Goal: Task Accomplishment & Management: Use online tool/utility

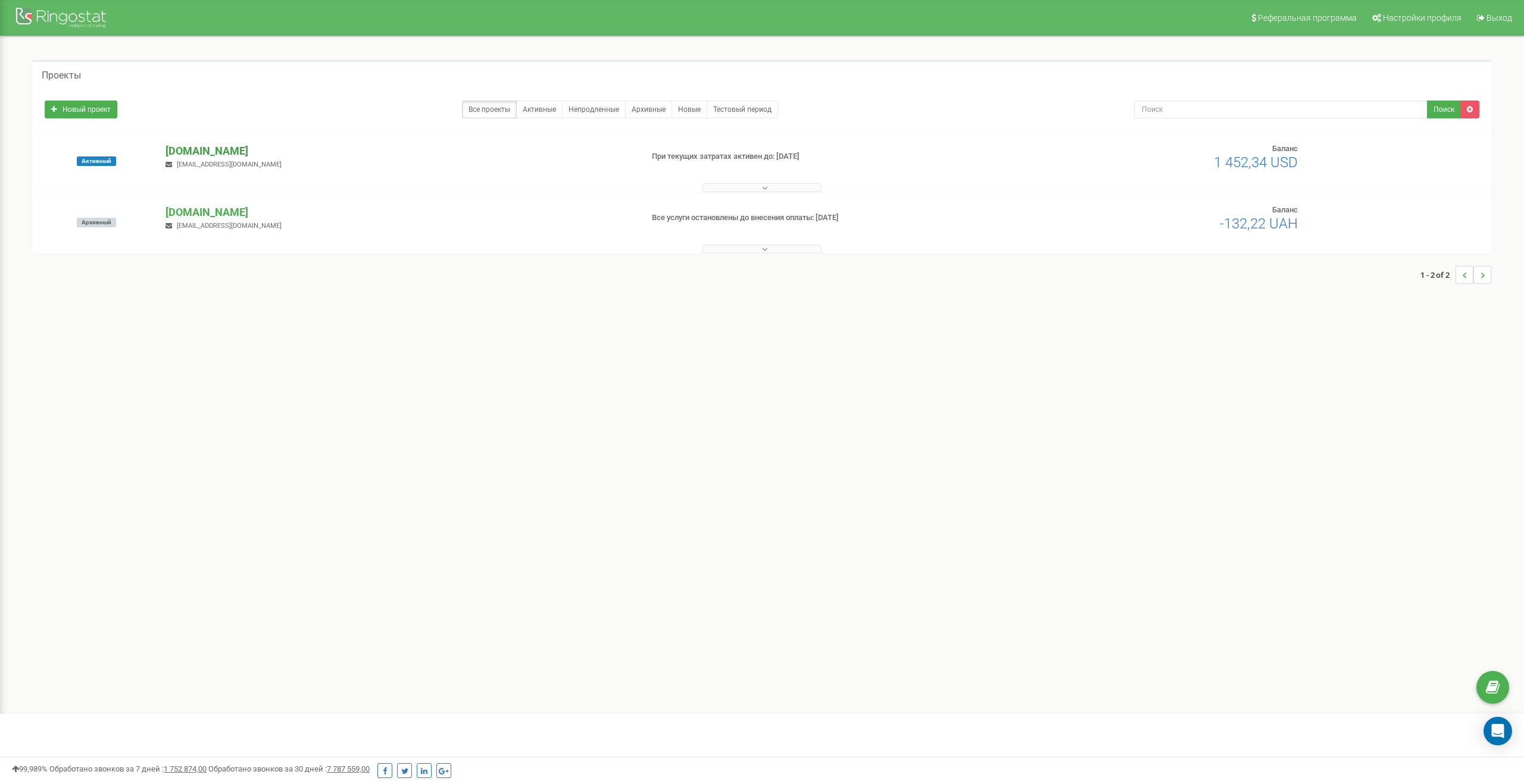
click at [185, 150] on p "[DOMAIN_NAME]" at bounding box center [398, 151] width 466 height 16
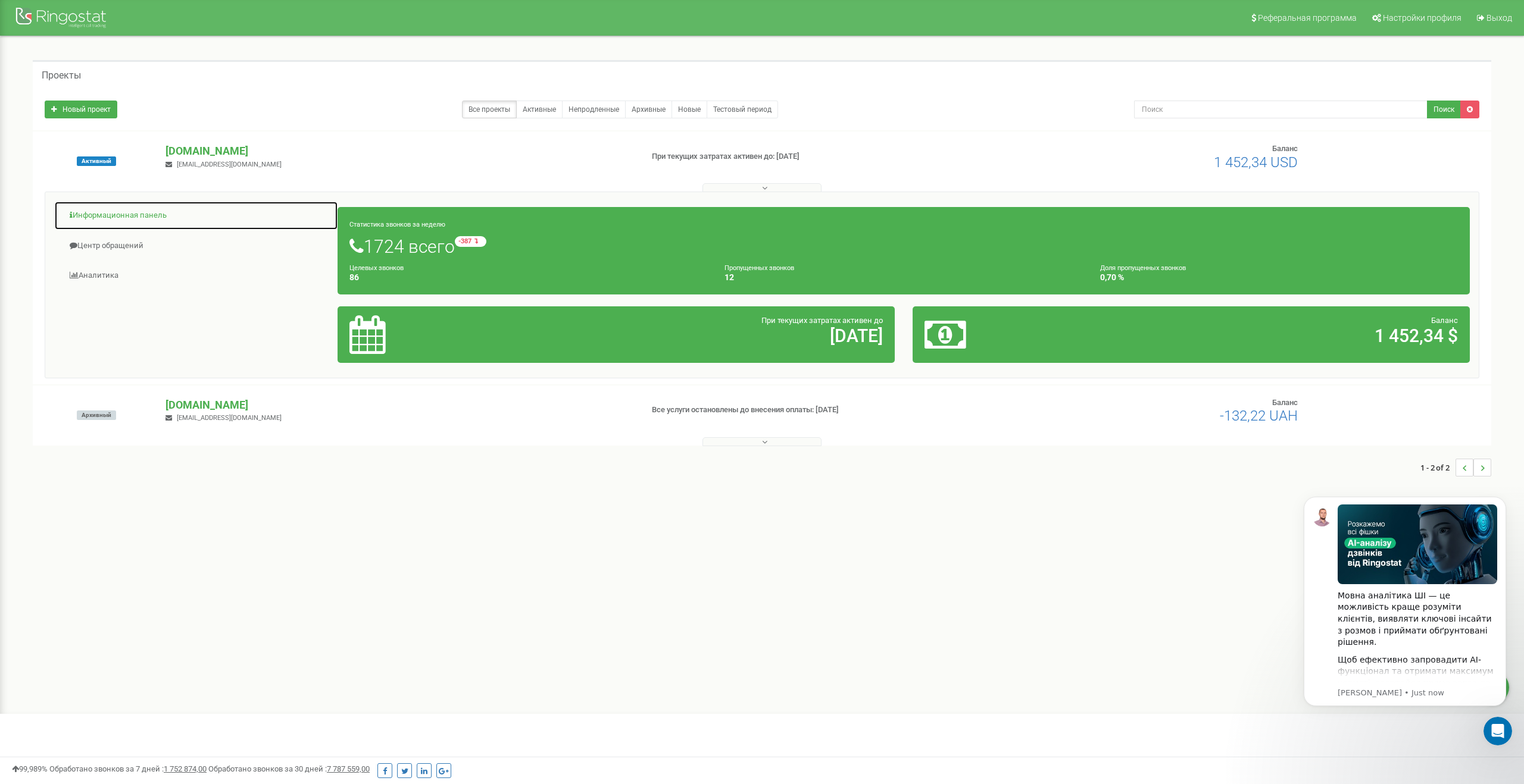
click at [135, 215] on link "Информационная панель" at bounding box center [196, 215] width 284 height 29
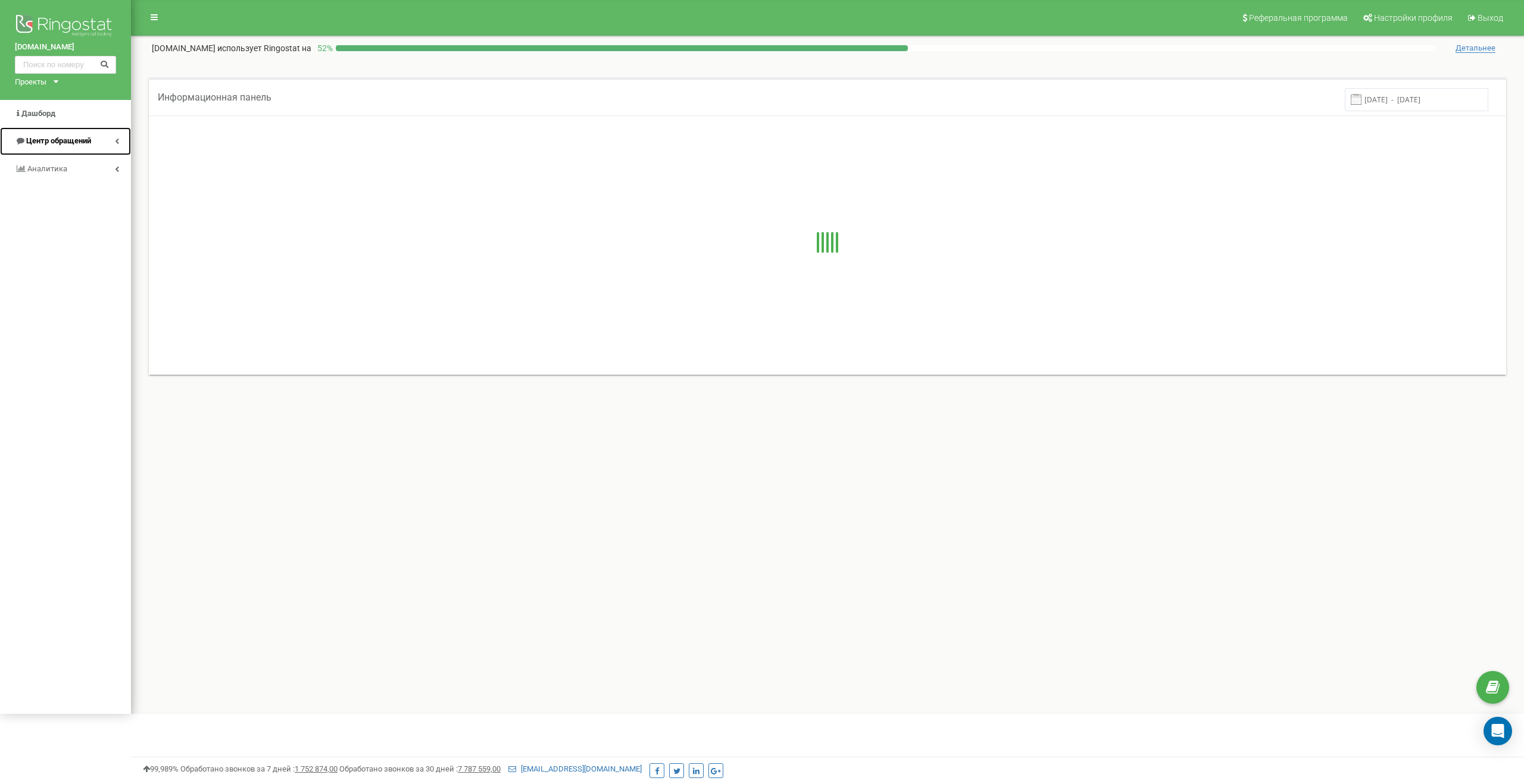
click at [112, 137] on link "Центр обращений" at bounding box center [66, 141] width 131 height 28
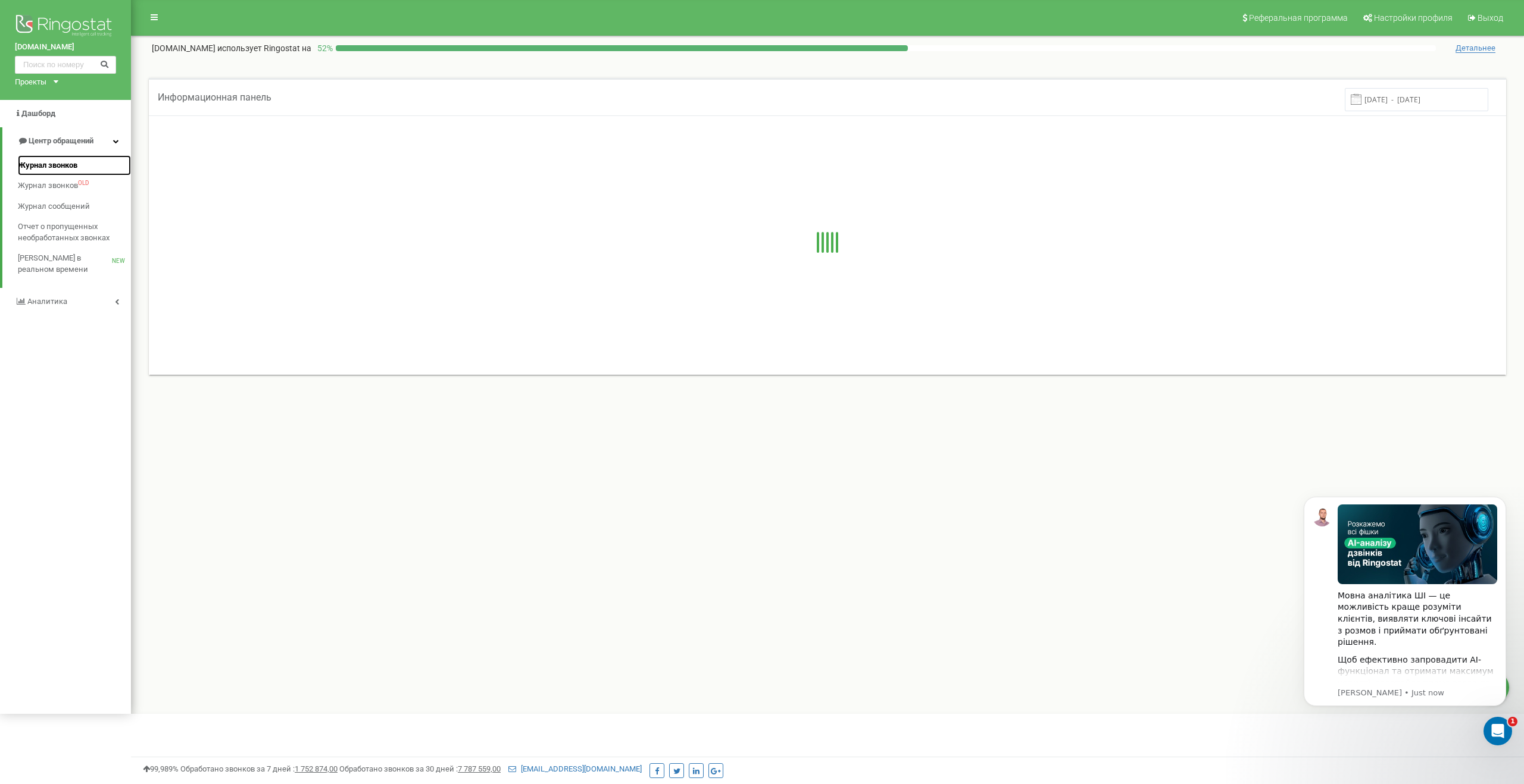
click at [60, 167] on span "Журнал звонков" at bounding box center [48, 166] width 60 height 11
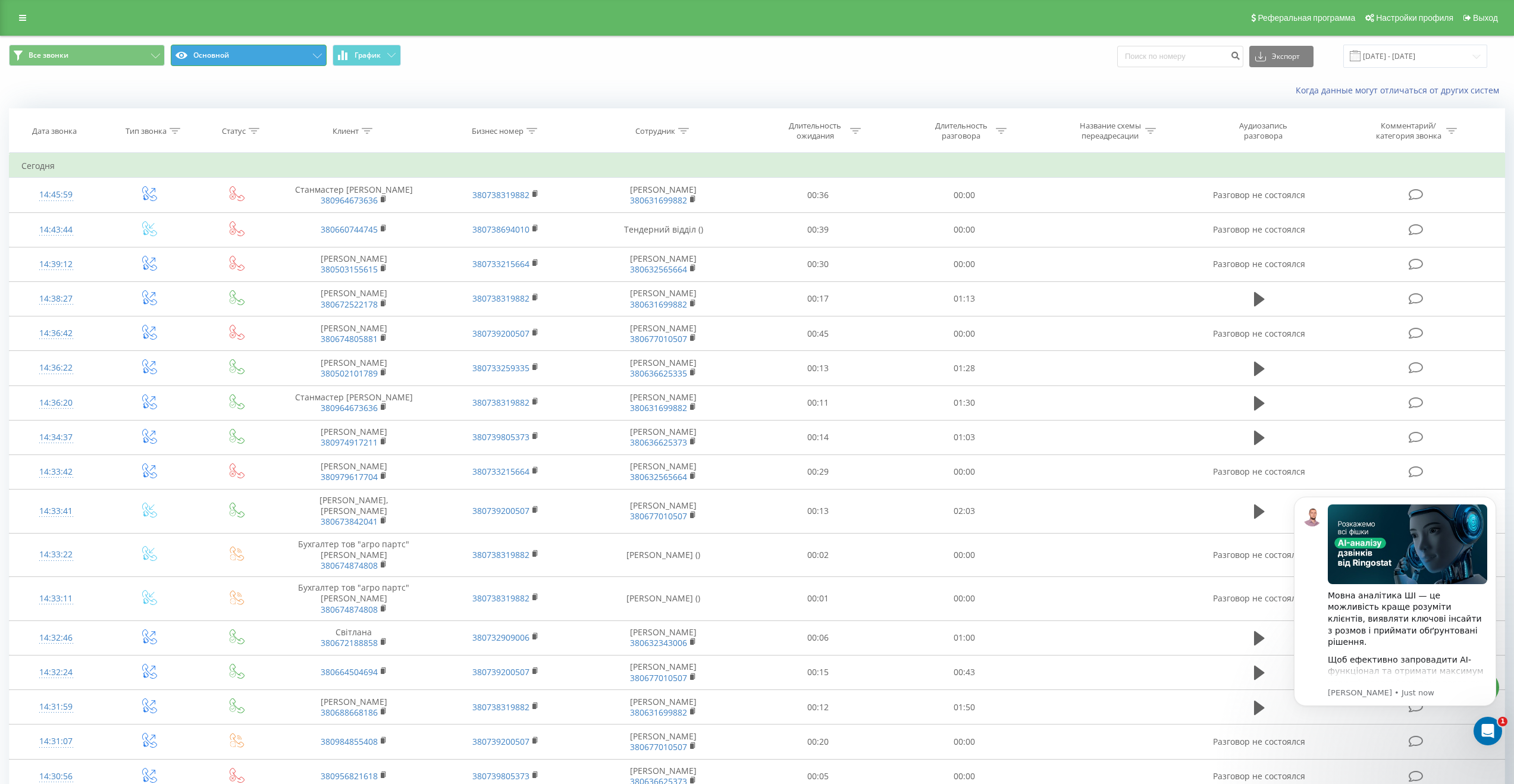
click at [220, 51] on button "Основной" at bounding box center [248, 55] width 156 height 22
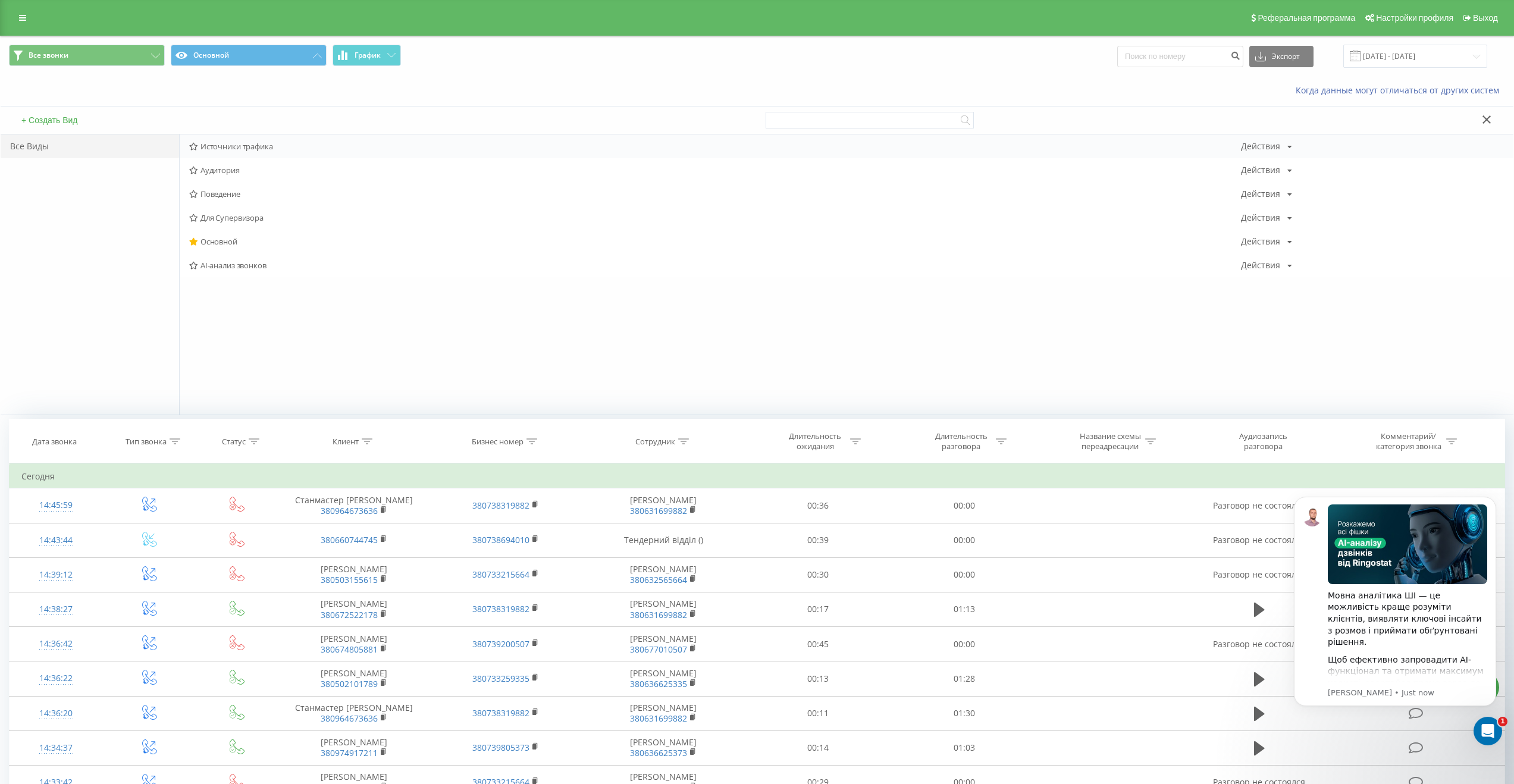
click at [232, 142] on span "Источники трафика" at bounding box center [715, 146] width 1052 height 8
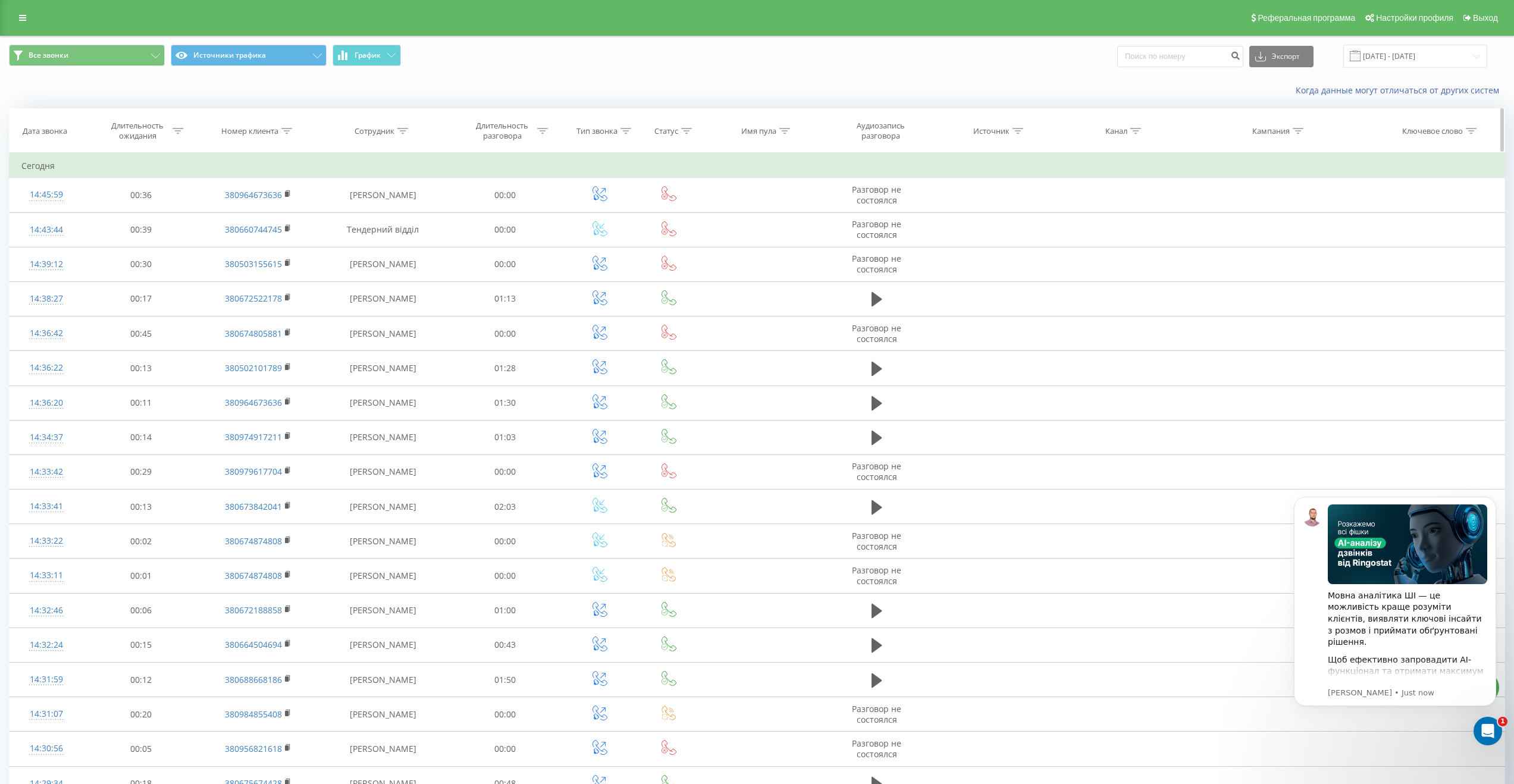
click at [1138, 133] on div at bounding box center [1136, 131] width 10 height 10
click at [994, 72] on div "Все звонки Источники трафика График Экспорт .csv .xls .xlsx 21.07.2025 - 21.08.…" at bounding box center [757, 56] width 1513 height 40
click at [1406, 61] on input "21.07.2025 - 21.08.2025" at bounding box center [1416, 56] width 144 height 23
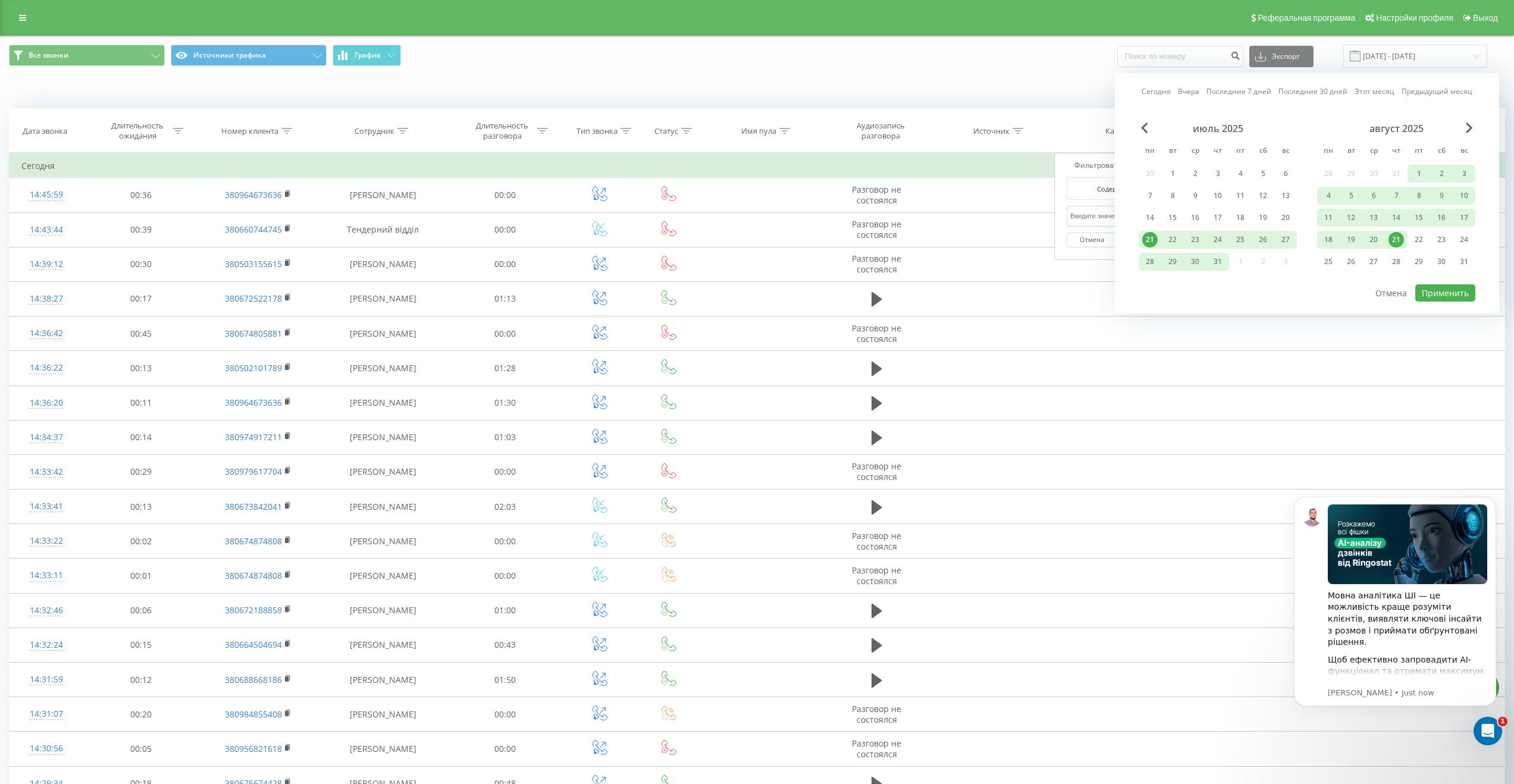
click at [1190, 90] on link "Вчера" at bounding box center [1188, 91] width 22 height 11
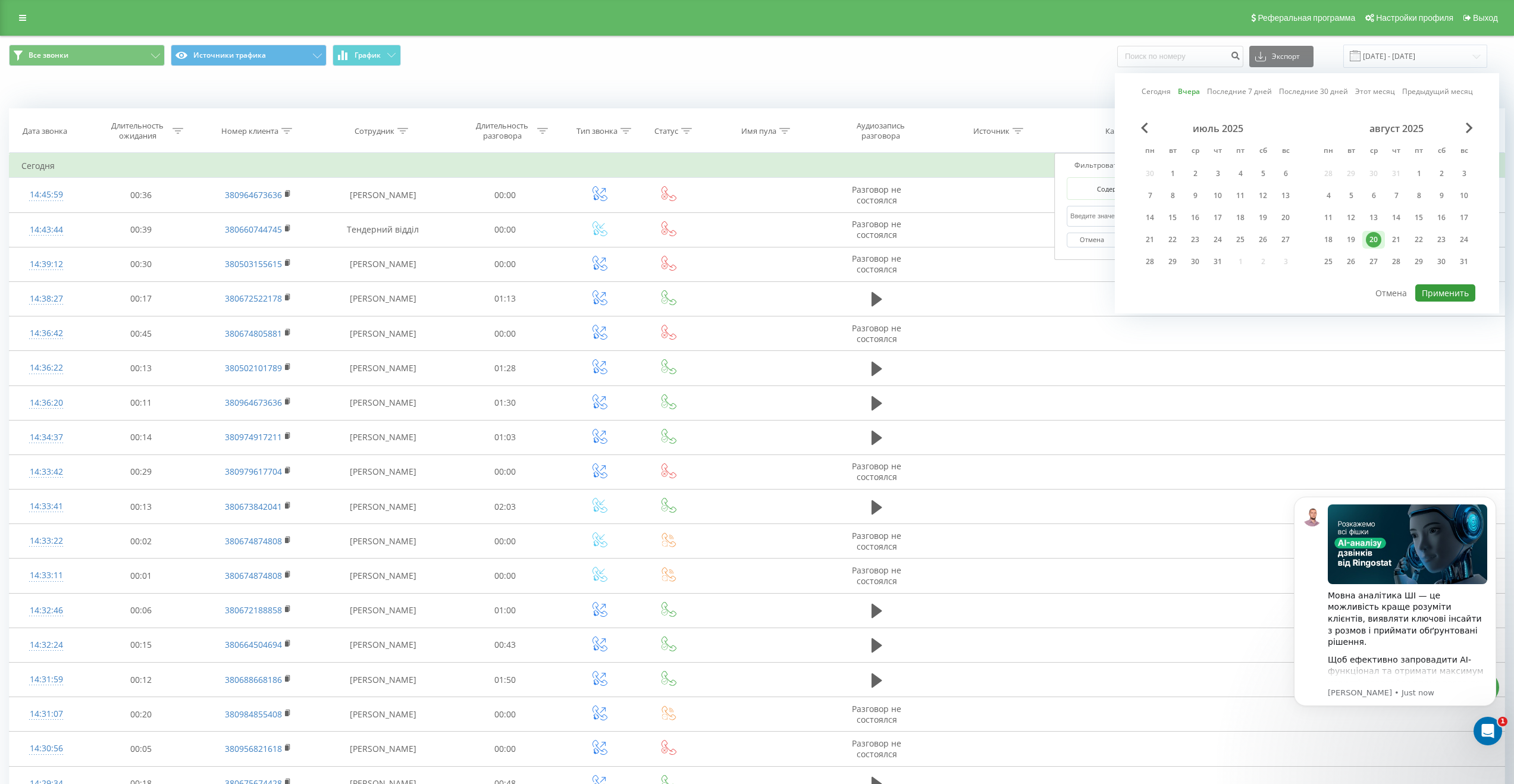
click at [1452, 296] on button "Применить" at bounding box center [1446, 293] width 60 height 17
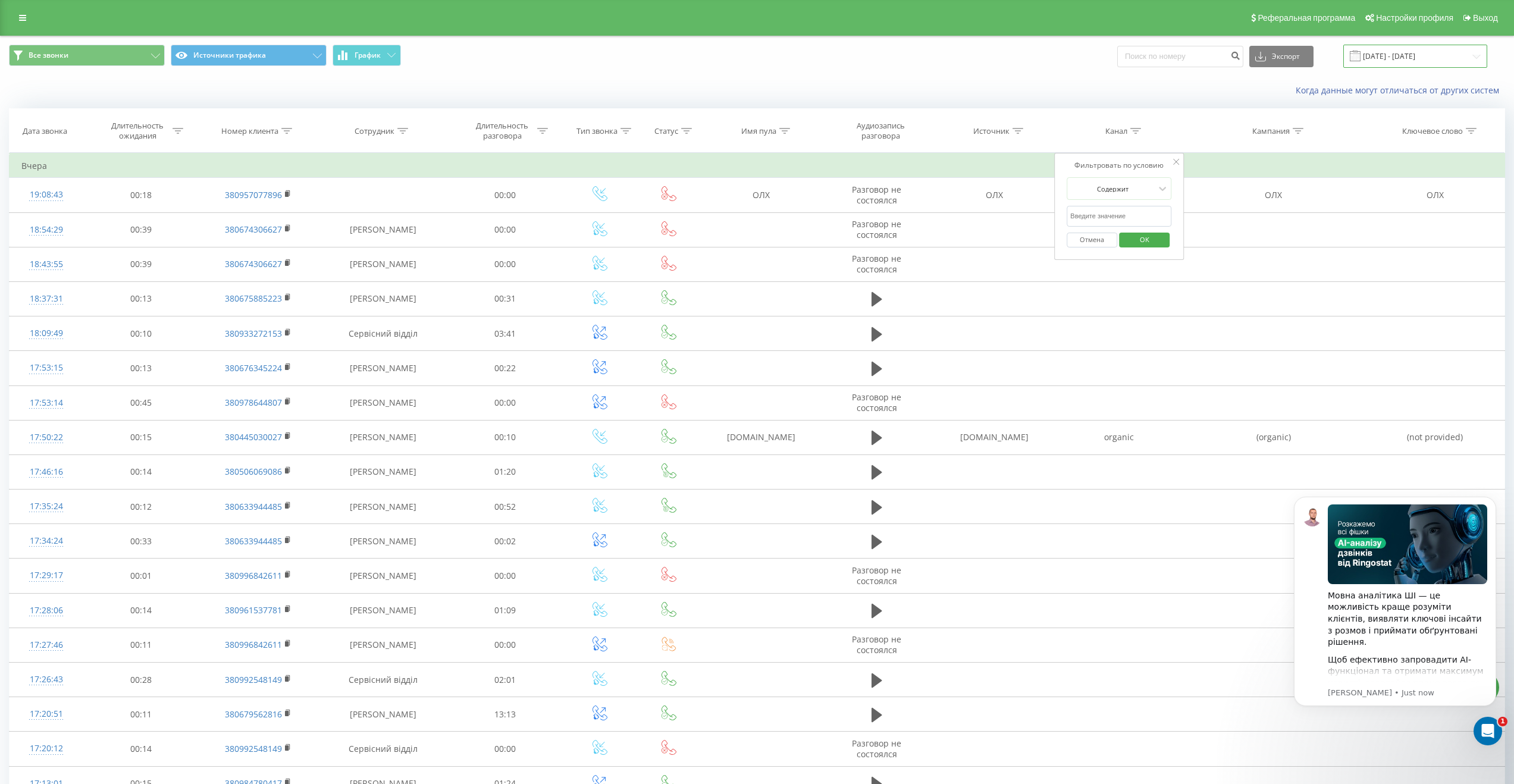
click at [1414, 53] on input "20.08.2025 - 20.08.2025" at bounding box center [1416, 56] width 144 height 23
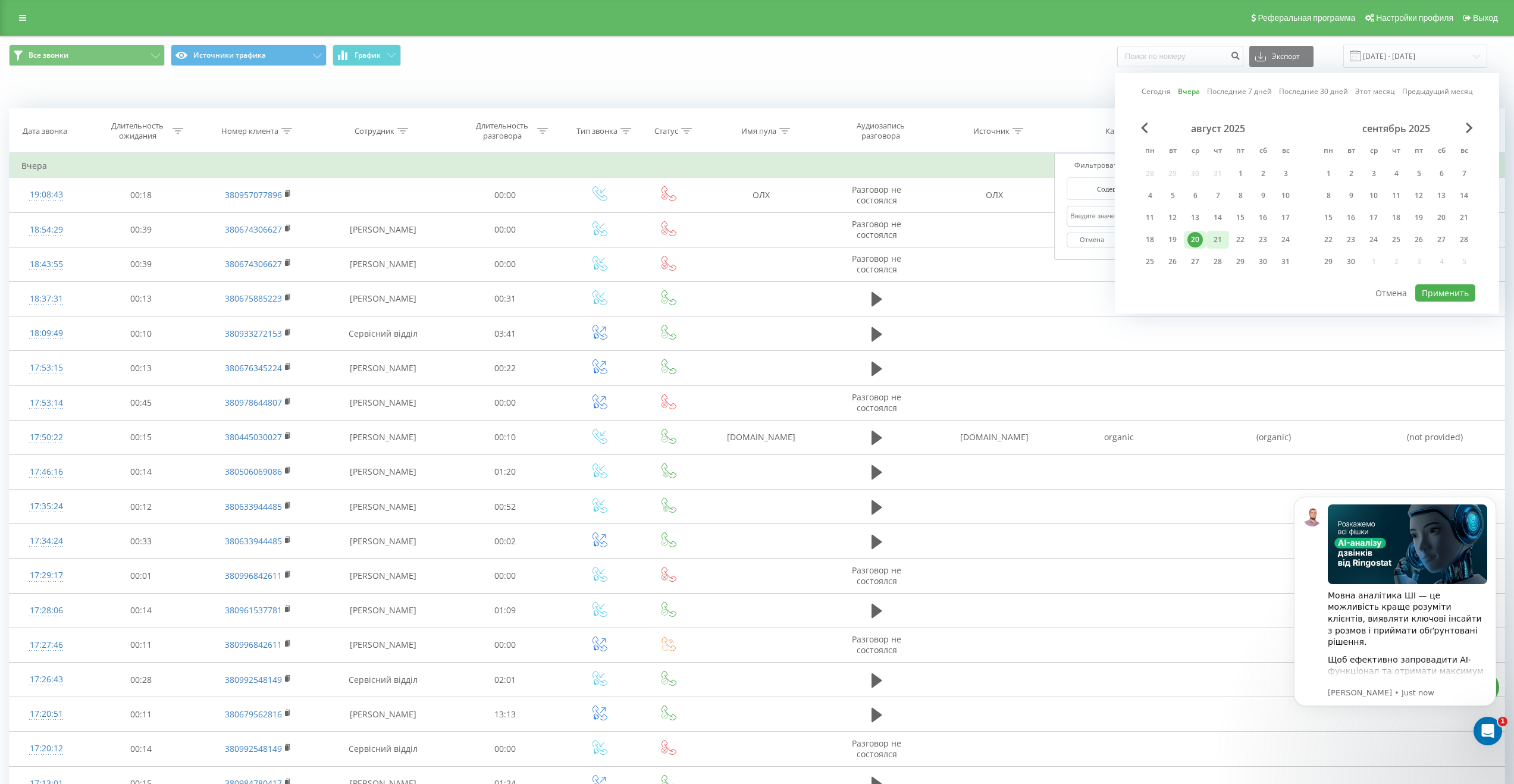
click at [1216, 238] on div "21" at bounding box center [1218, 240] width 16 height 16
drag, startPoint x: 1195, startPoint y: 239, endPoint x: 1289, endPoint y: 253, distance: 95.0
click at [1195, 239] on div "20" at bounding box center [1195, 240] width 16 height 16
click at [1453, 294] on button "Применить" at bounding box center [1446, 293] width 60 height 17
type input "20.08.2025 - 21.08.2025"
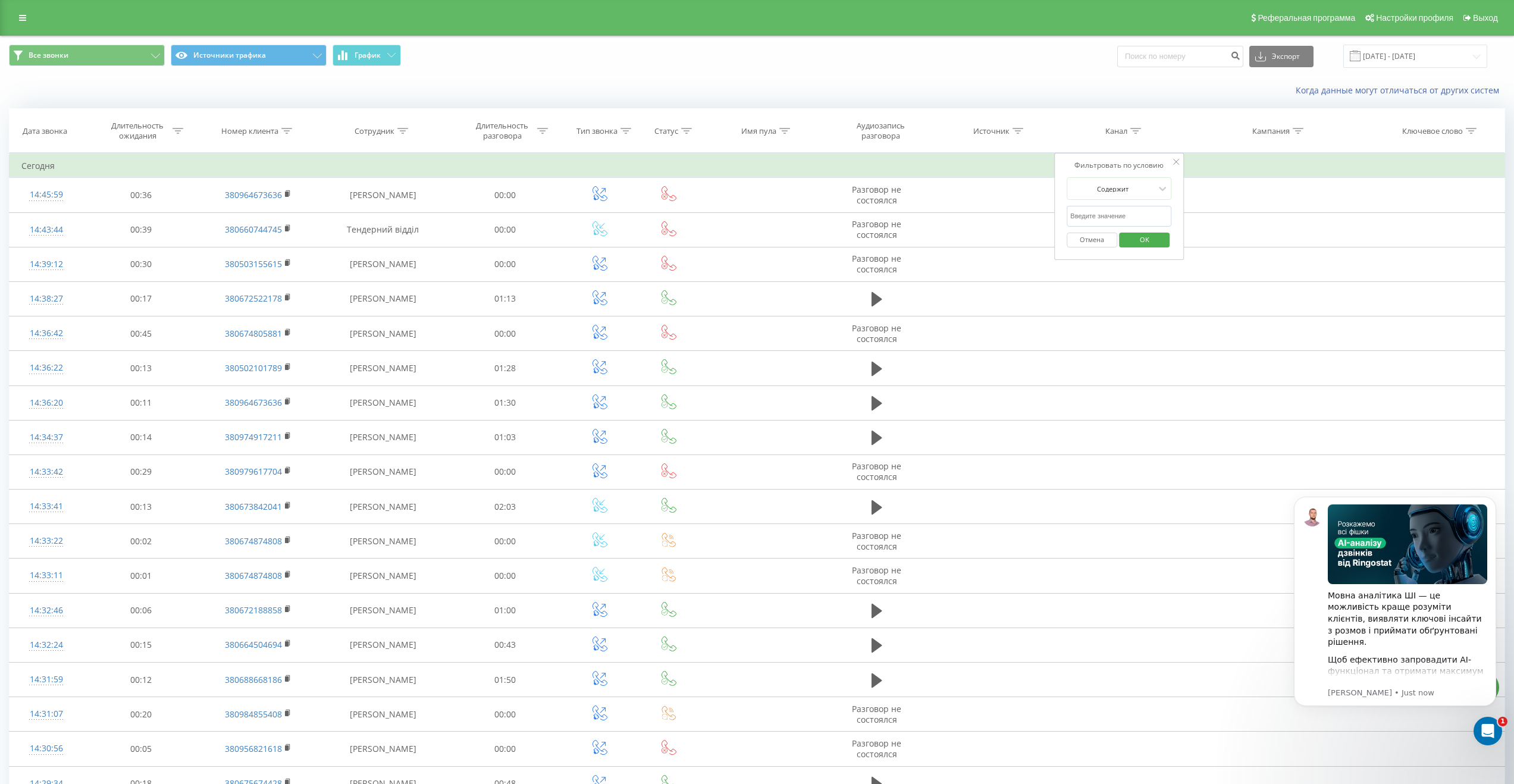
click at [1495, 732] on body "Мовна аналітика ШІ — це можливість краще розуміти клієнтів, виявляти ключові ін…" at bounding box center [1395, 614] width 229 height 263
click at [1492, 733] on div "Open Intercom Messenger" at bounding box center [1486, 730] width 39 height 39
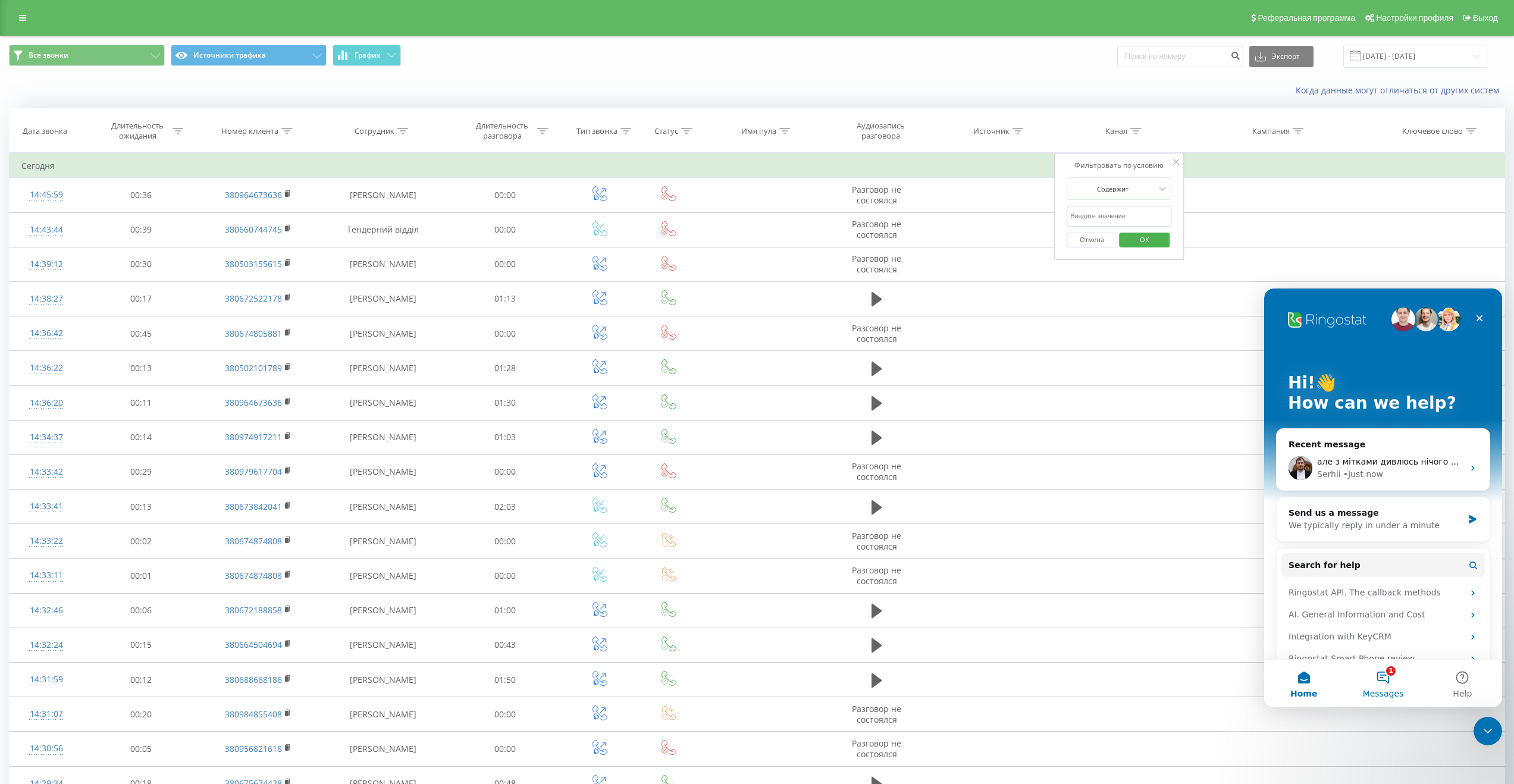
click at [1386, 689] on span "Messages" at bounding box center [1384, 693] width 41 height 8
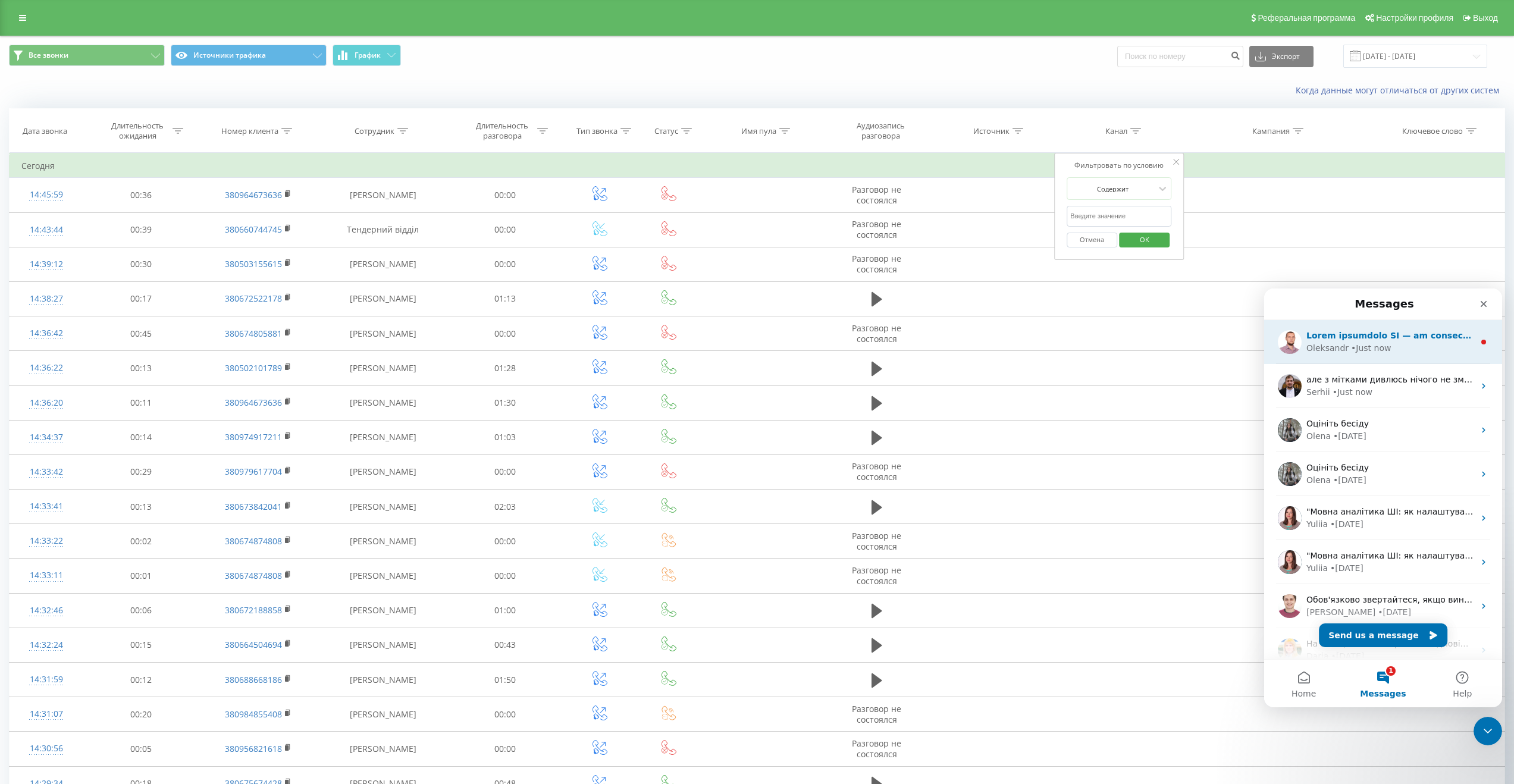
click at [1380, 353] on div "• Just now" at bounding box center [1371, 348] width 40 height 12
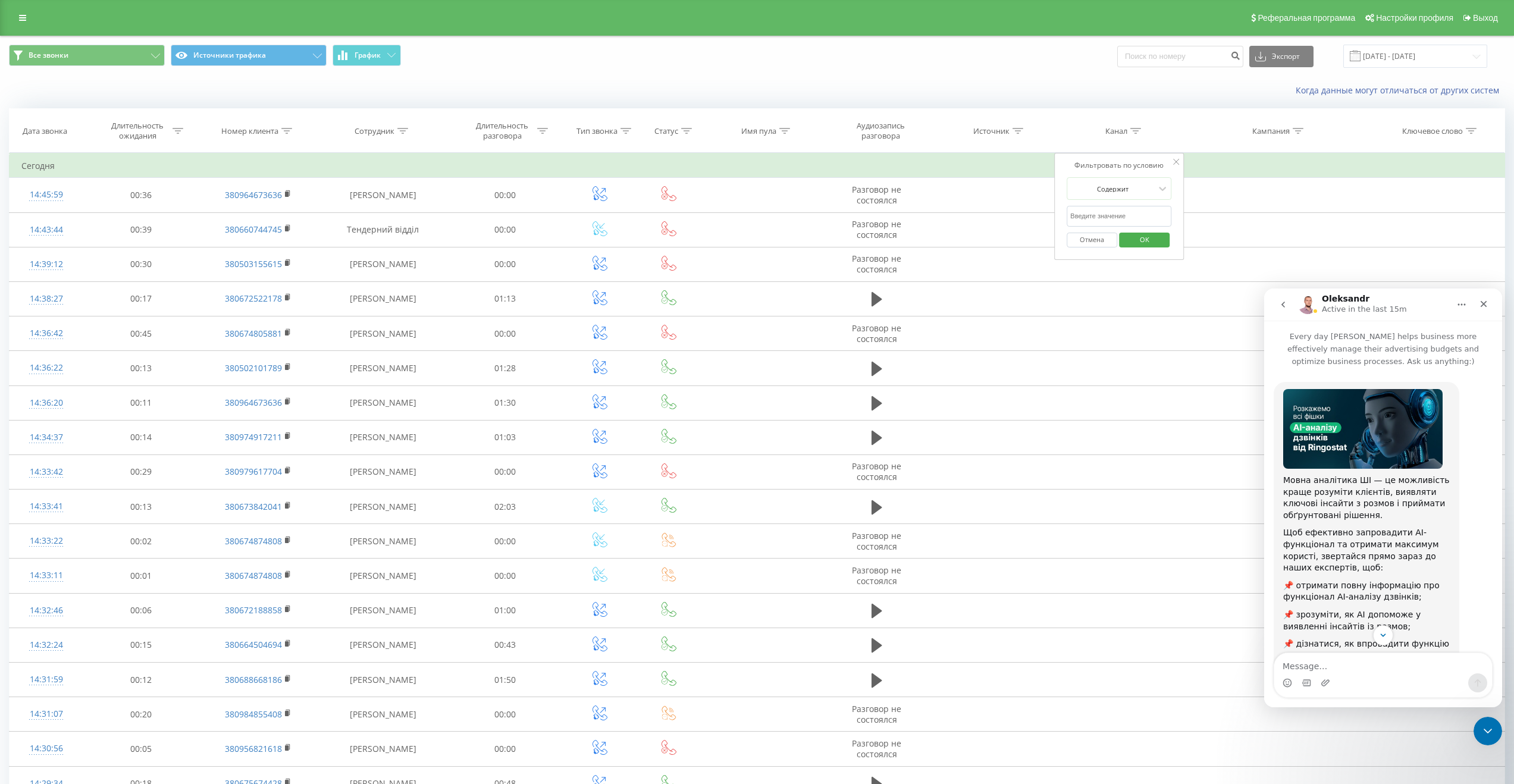
click at [1284, 298] on button "go back" at bounding box center [1284, 304] width 22 height 22
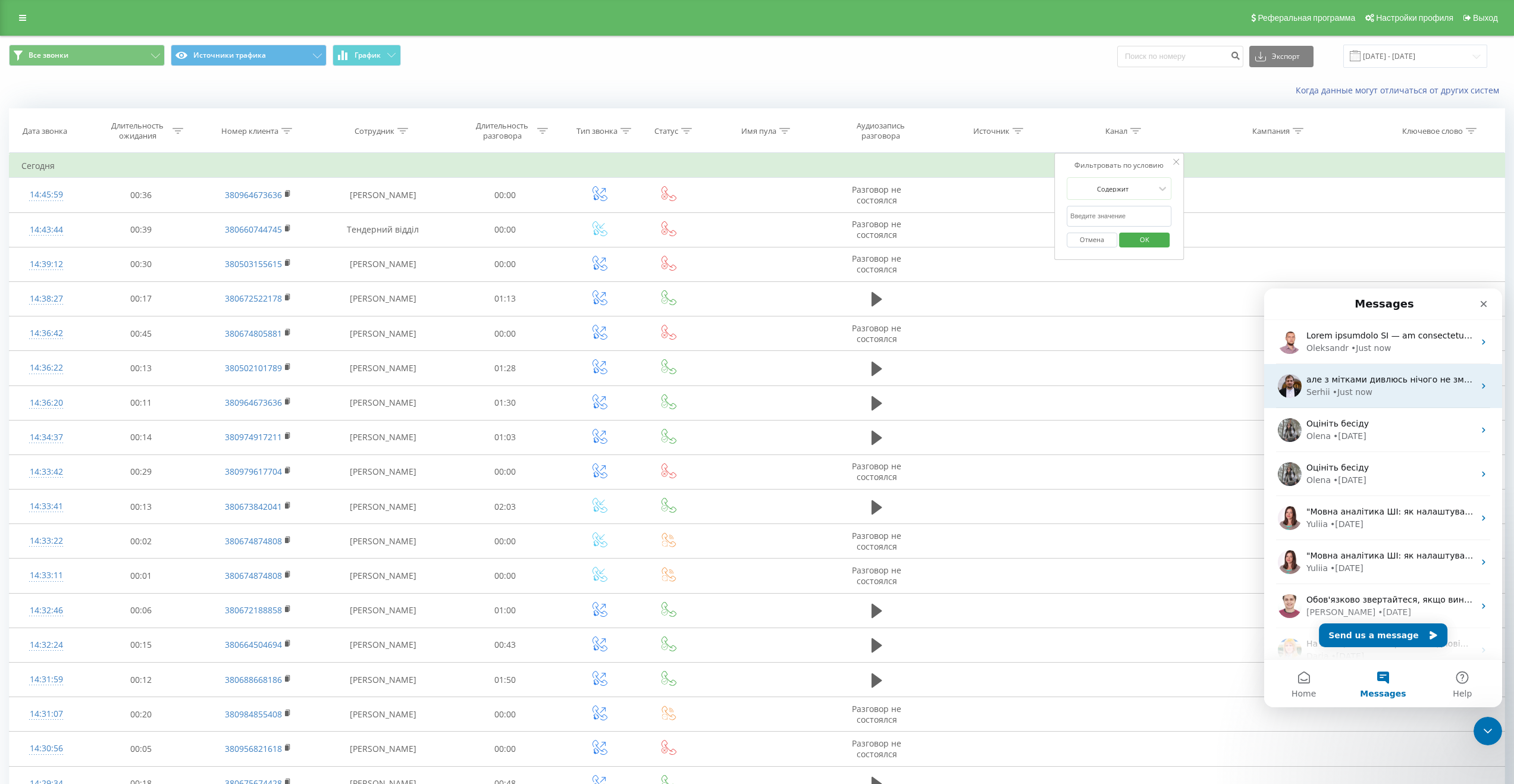
click at [1388, 396] on div "Serhii • Just now" at bounding box center [1390, 392] width 168 height 12
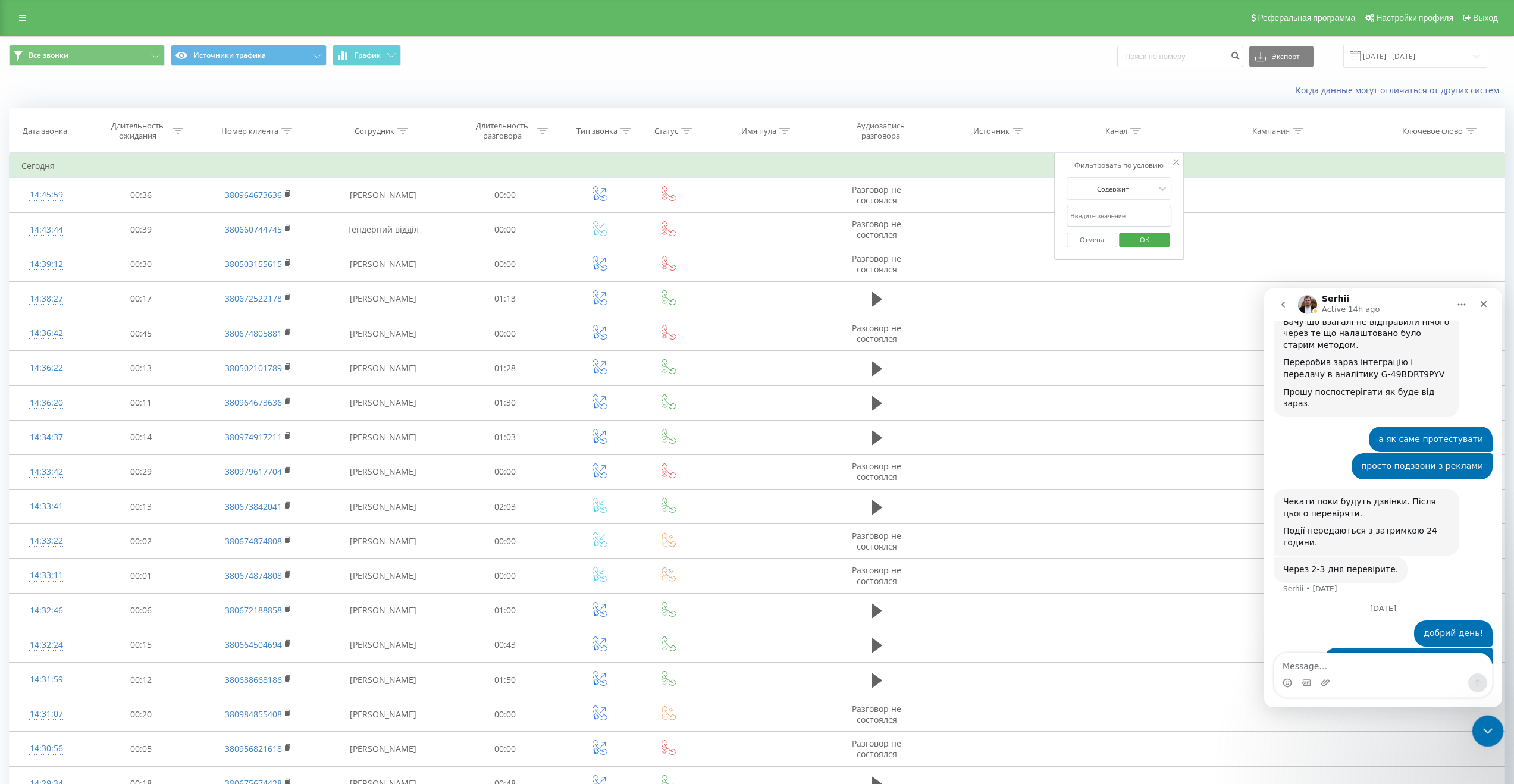
scroll to position [2025, 0]
click at [1497, 737] on div "Close Intercom Messenger" at bounding box center [1486, 729] width 28 height 28
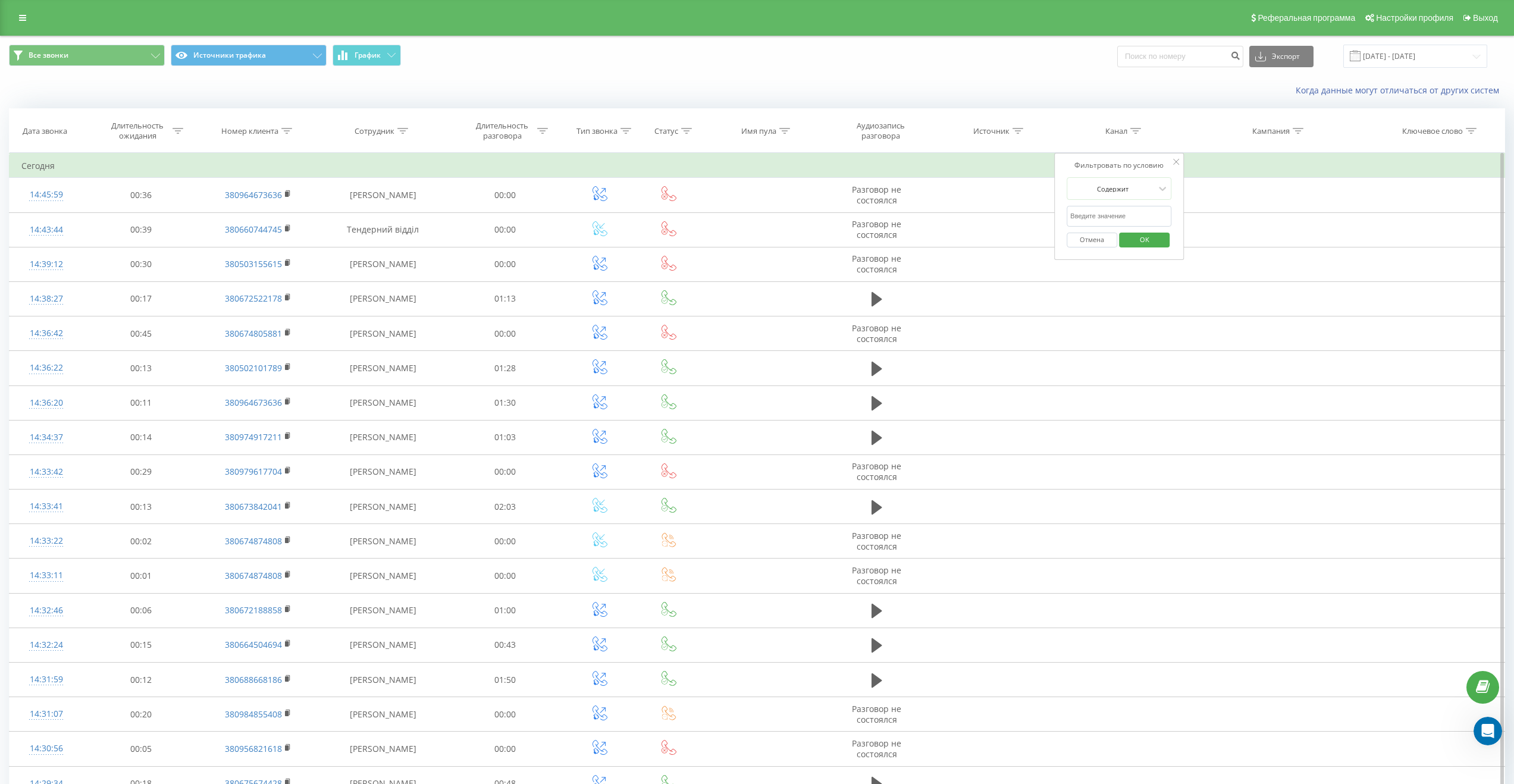
click at [1096, 235] on button "Отмена" at bounding box center [1092, 240] width 51 height 15
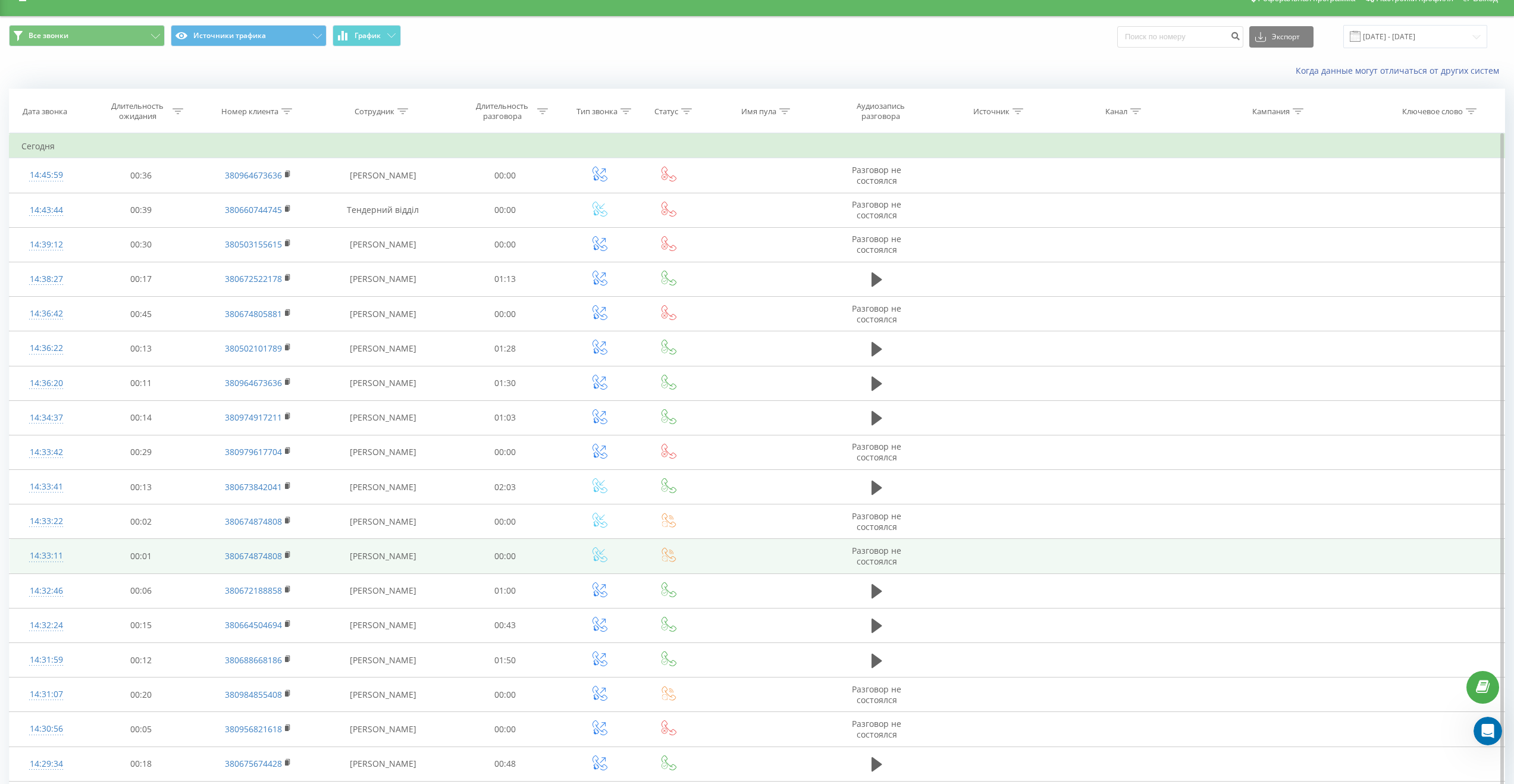
scroll to position [304, 0]
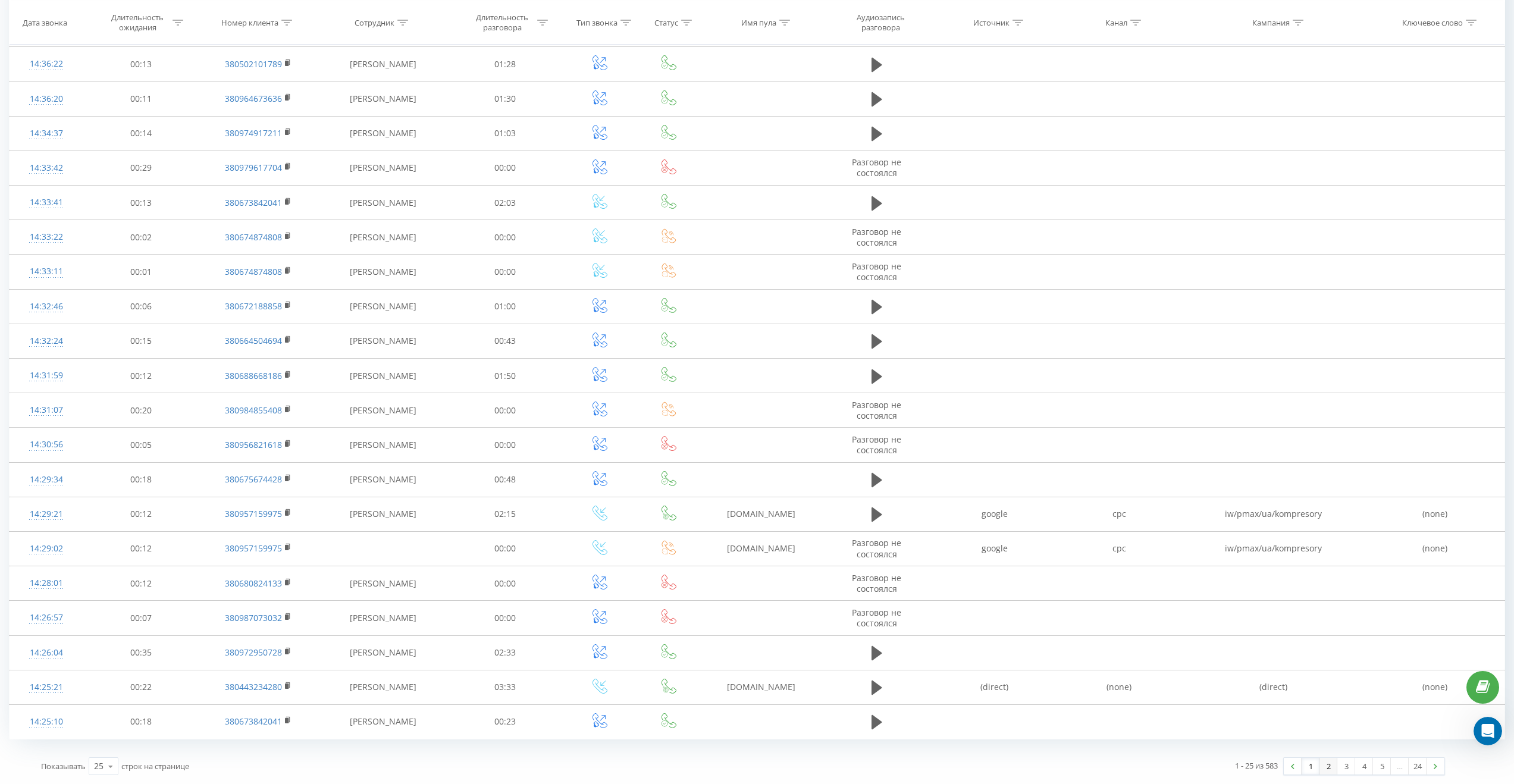
click at [1331, 766] on link "2" at bounding box center [1328, 766] width 18 height 17
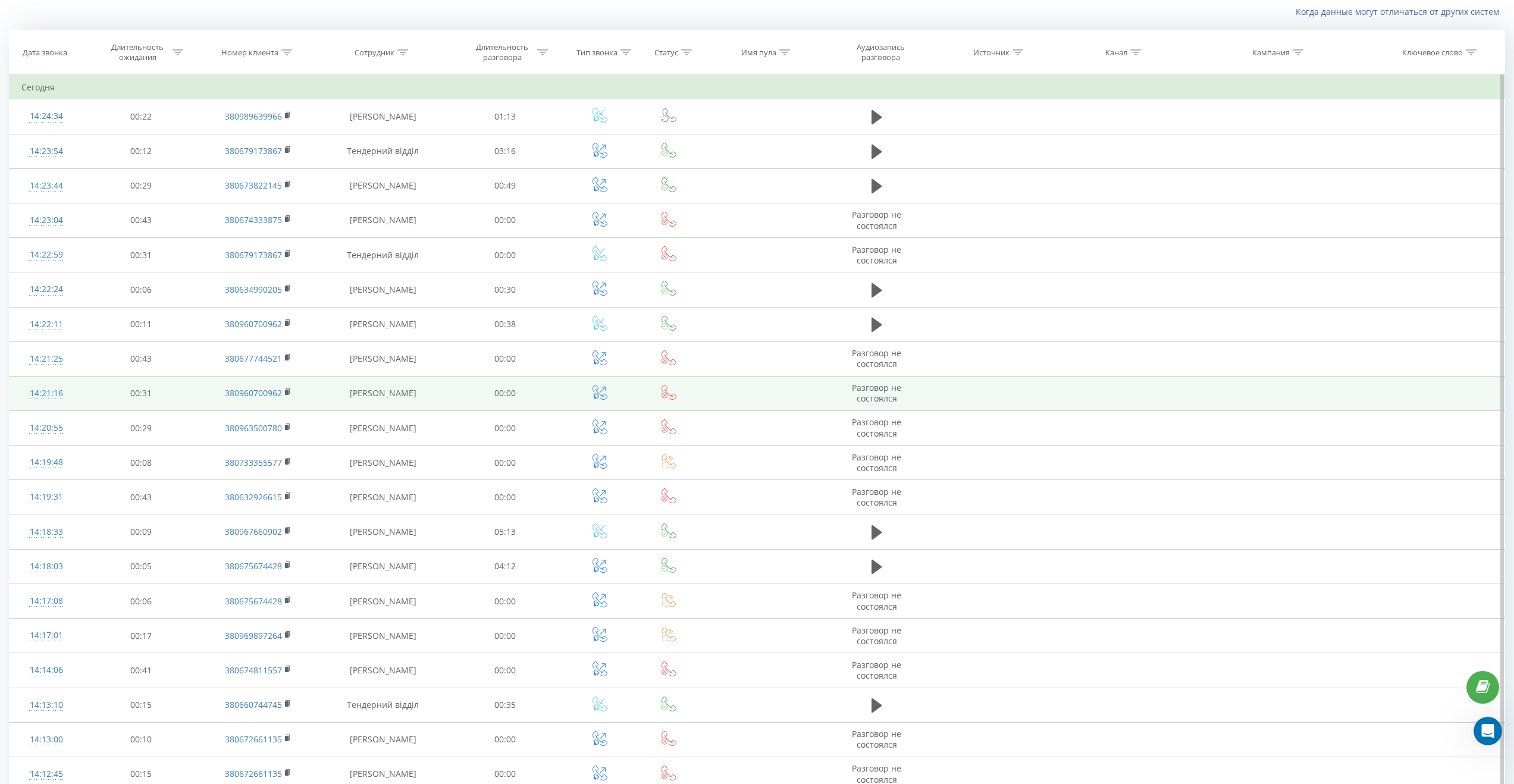
scroll to position [304, 0]
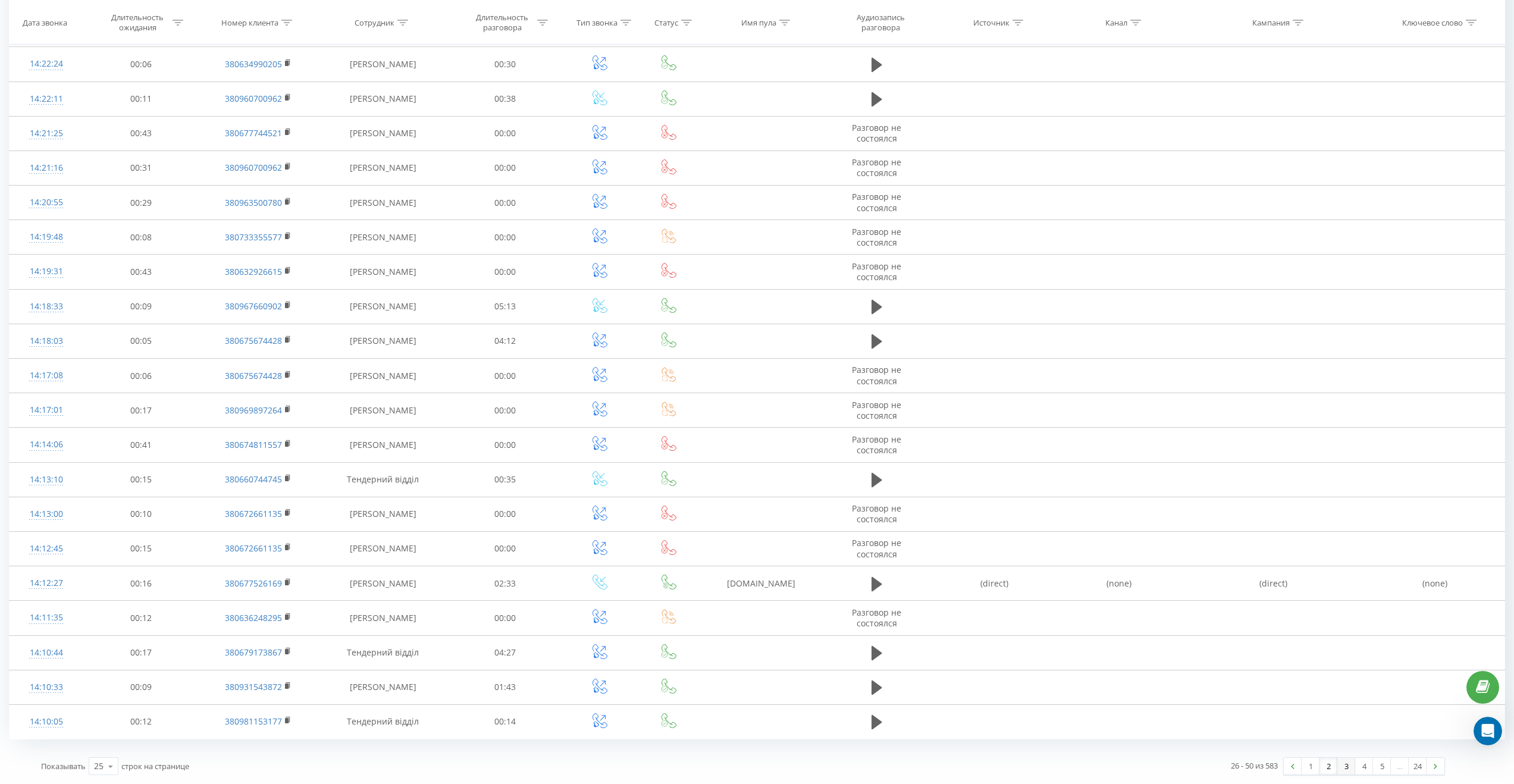
click at [1352, 765] on link "3" at bounding box center [1346, 766] width 18 height 17
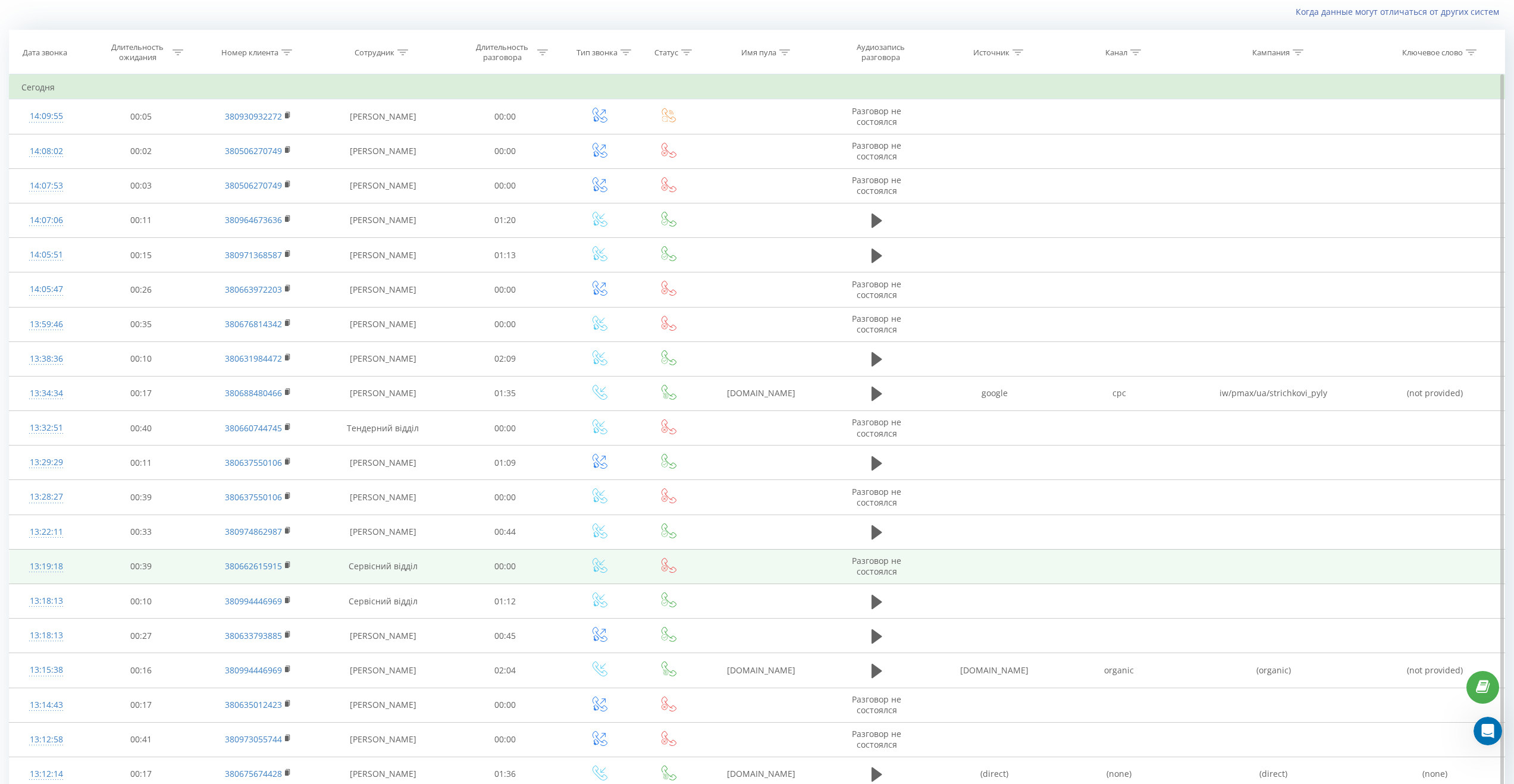
scroll to position [304, 0]
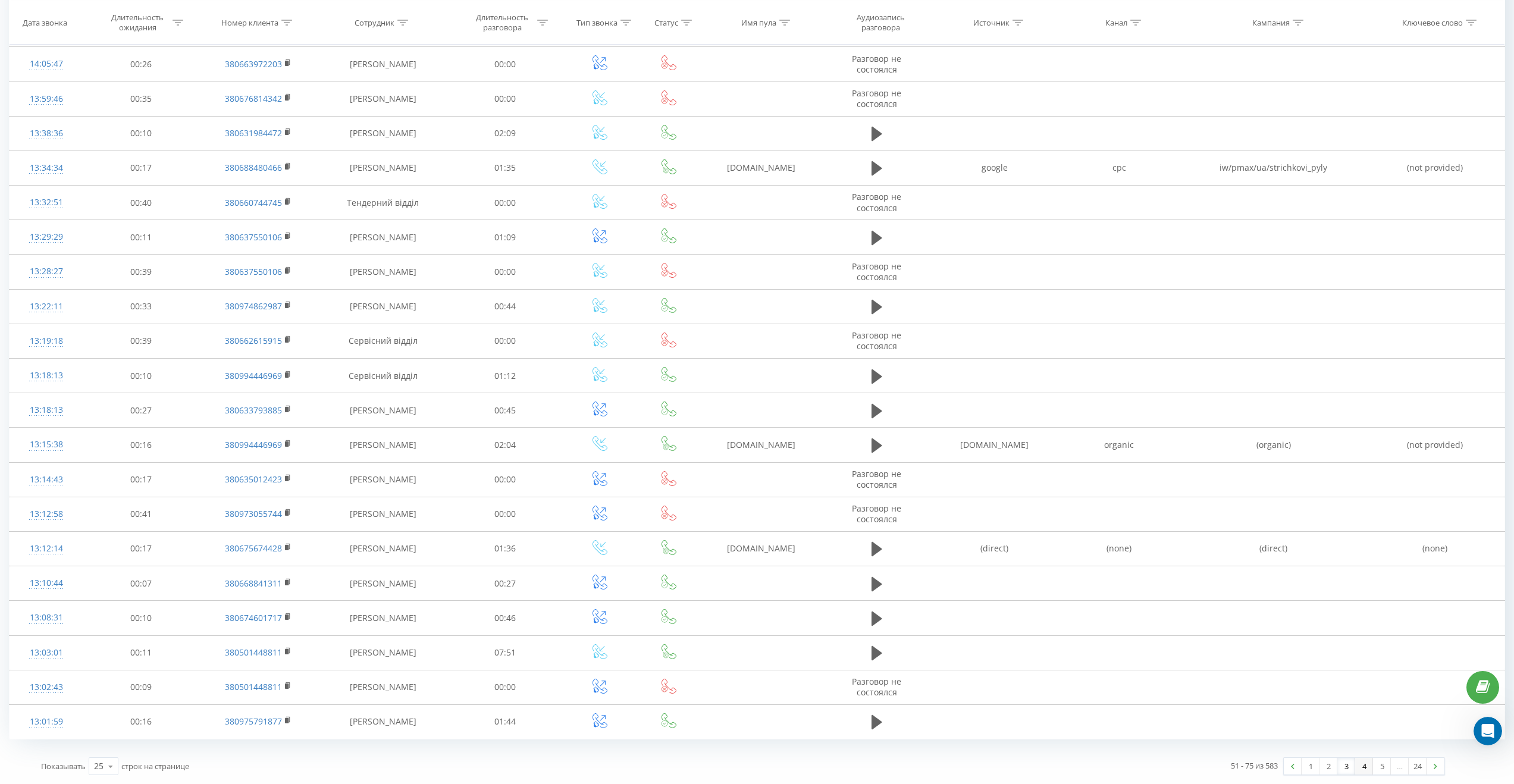
click at [1368, 768] on link "4" at bounding box center [1364, 766] width 18 height 17
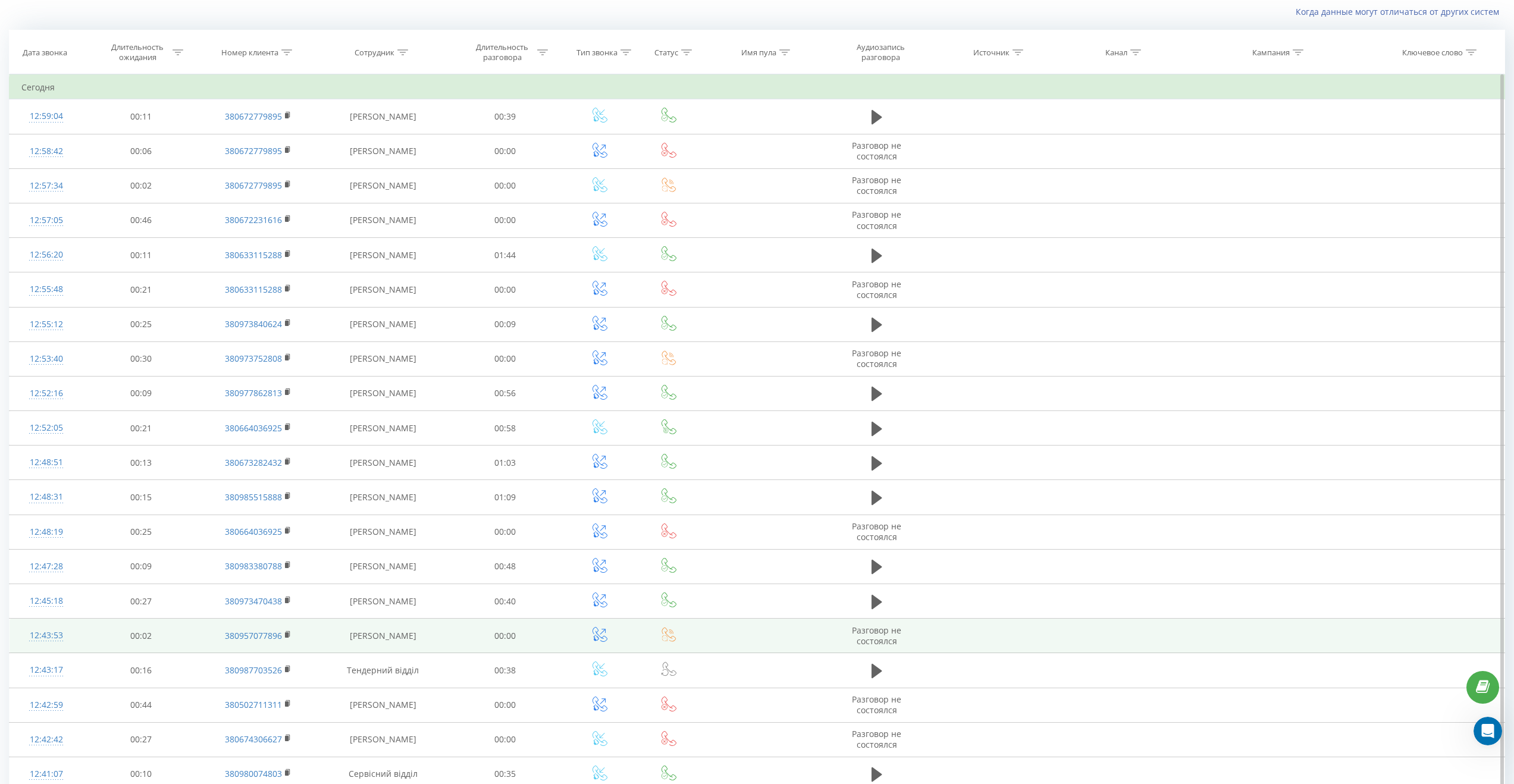
scroll to position [304, 0]
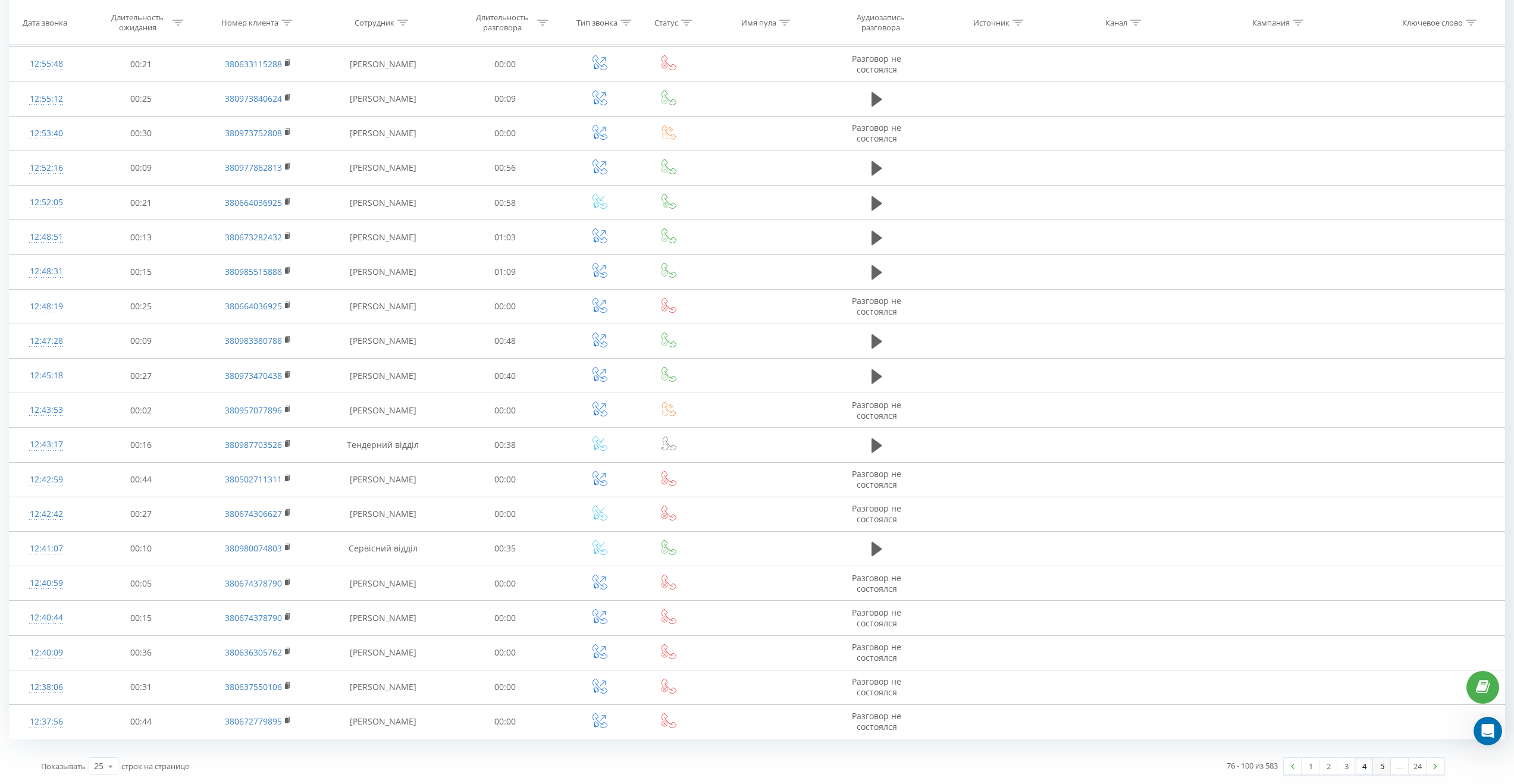
click at [1377, 766] on link "5" at bounding box center [1382, 766] width 18 height 17
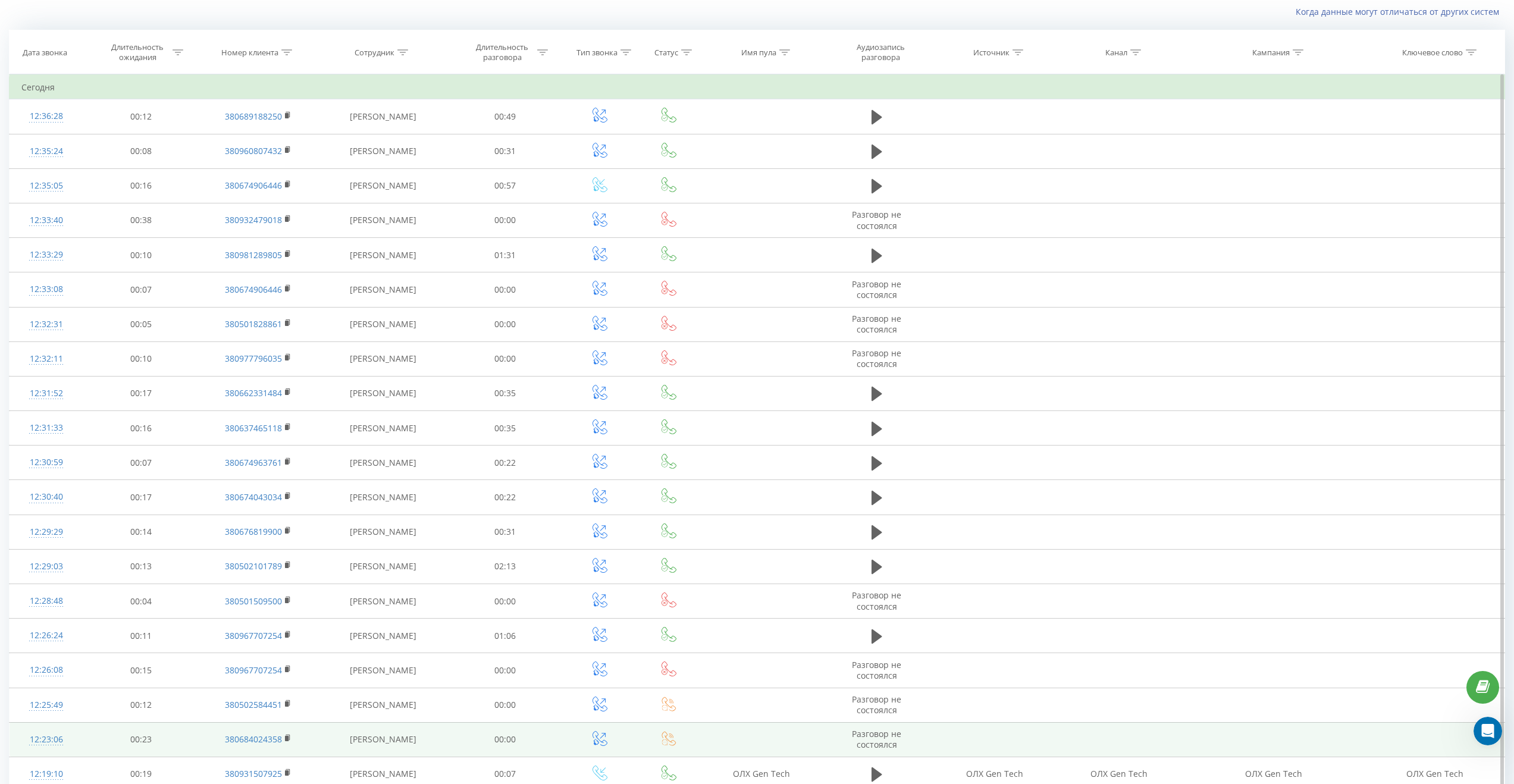
scroll to position [304, 0]
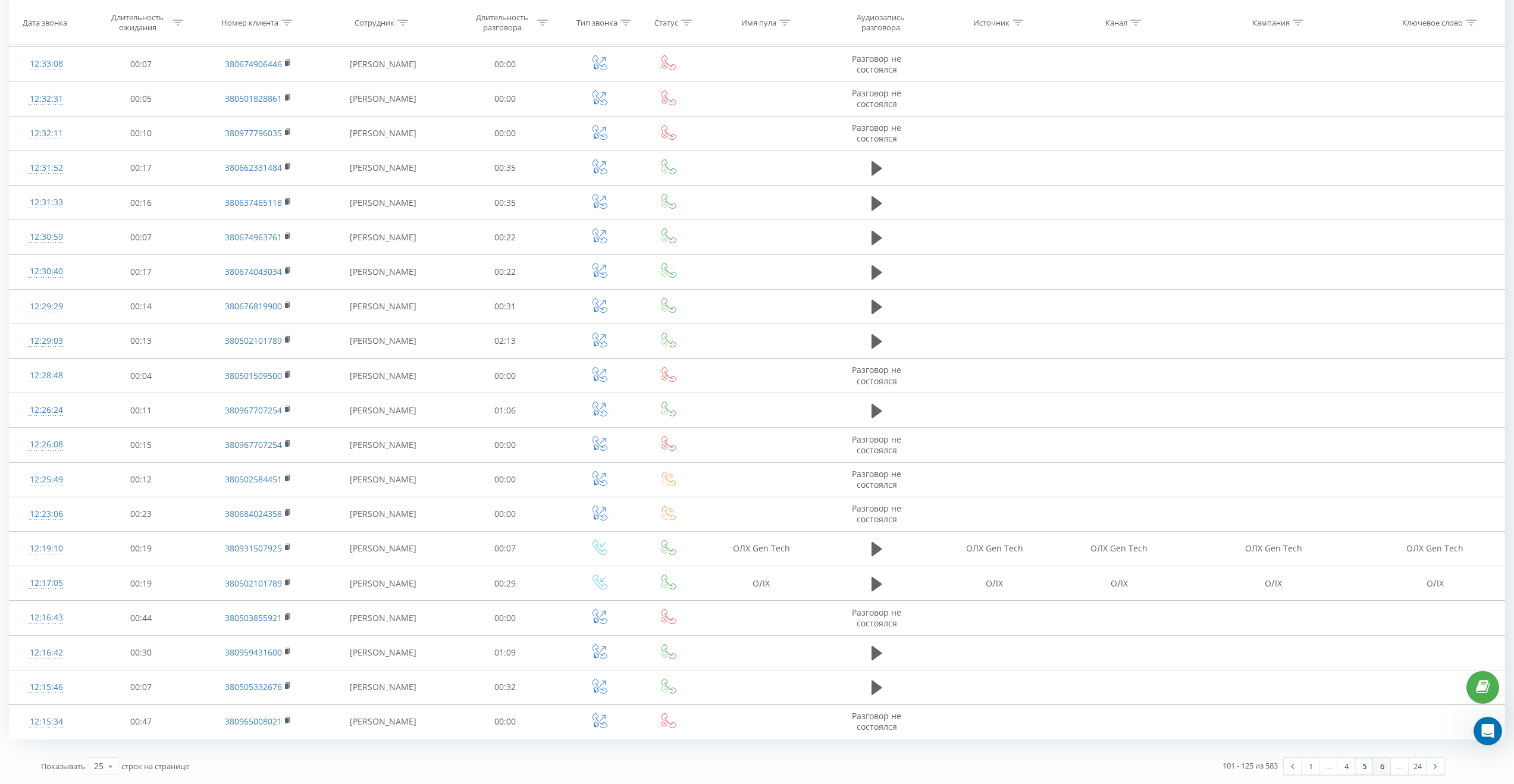
click at [1382, 768] on link "6" at bounding box center [1382, 766] width 18 height 17
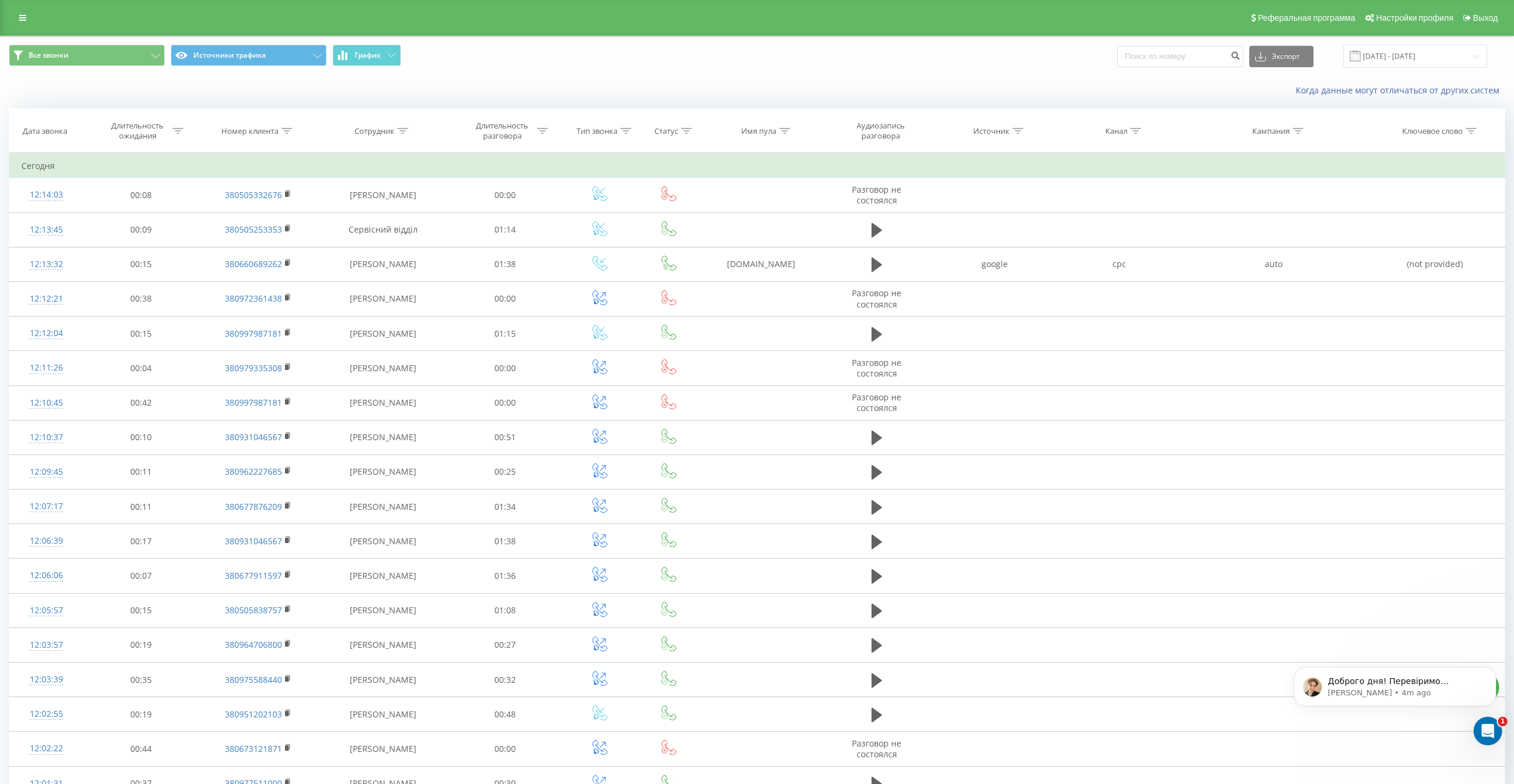
scroll to position [2111, 0]
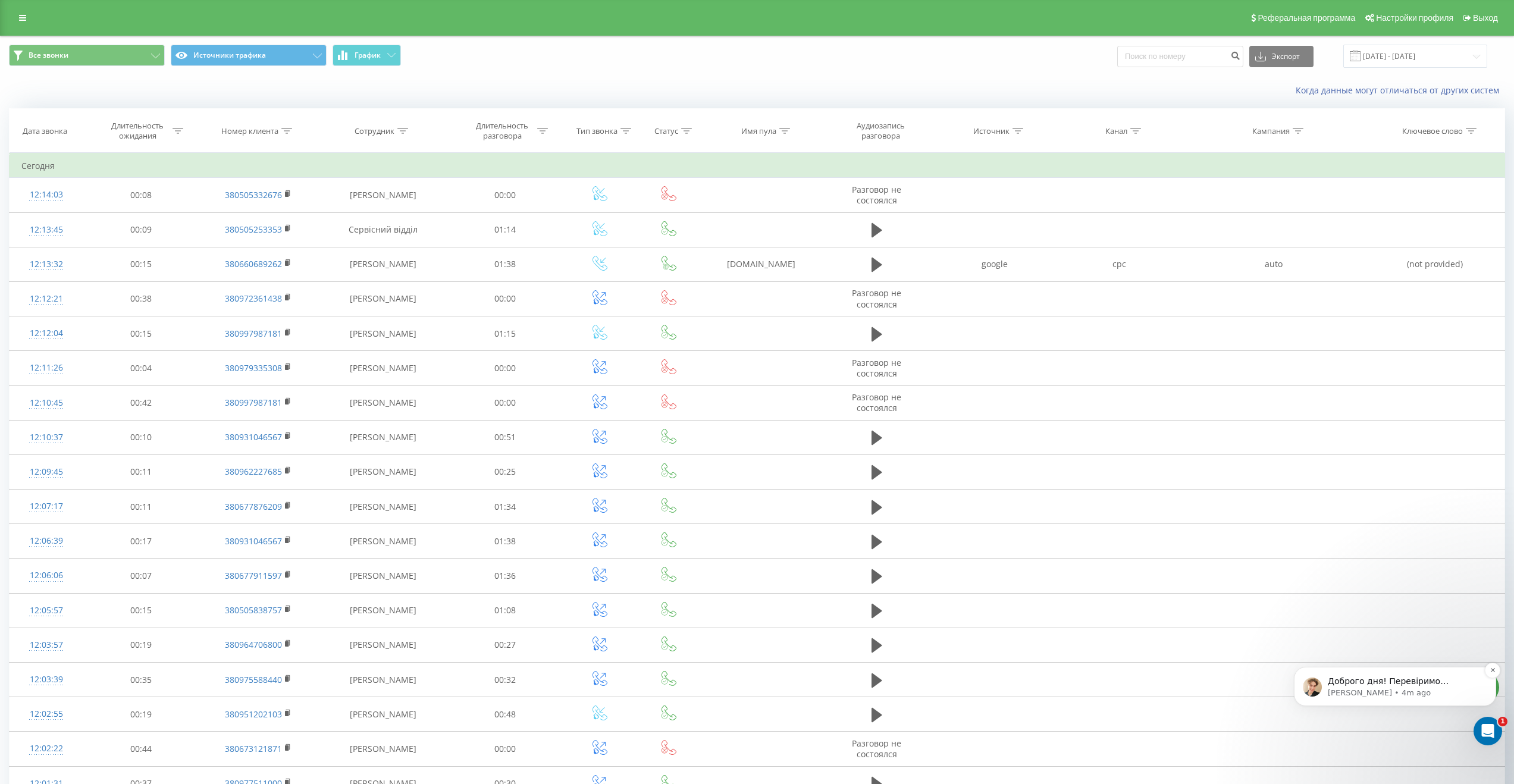
click at [1418, 697] on p "Volodymyr • 4m ago" at bounding box center [1404, 692] width 154 height 10
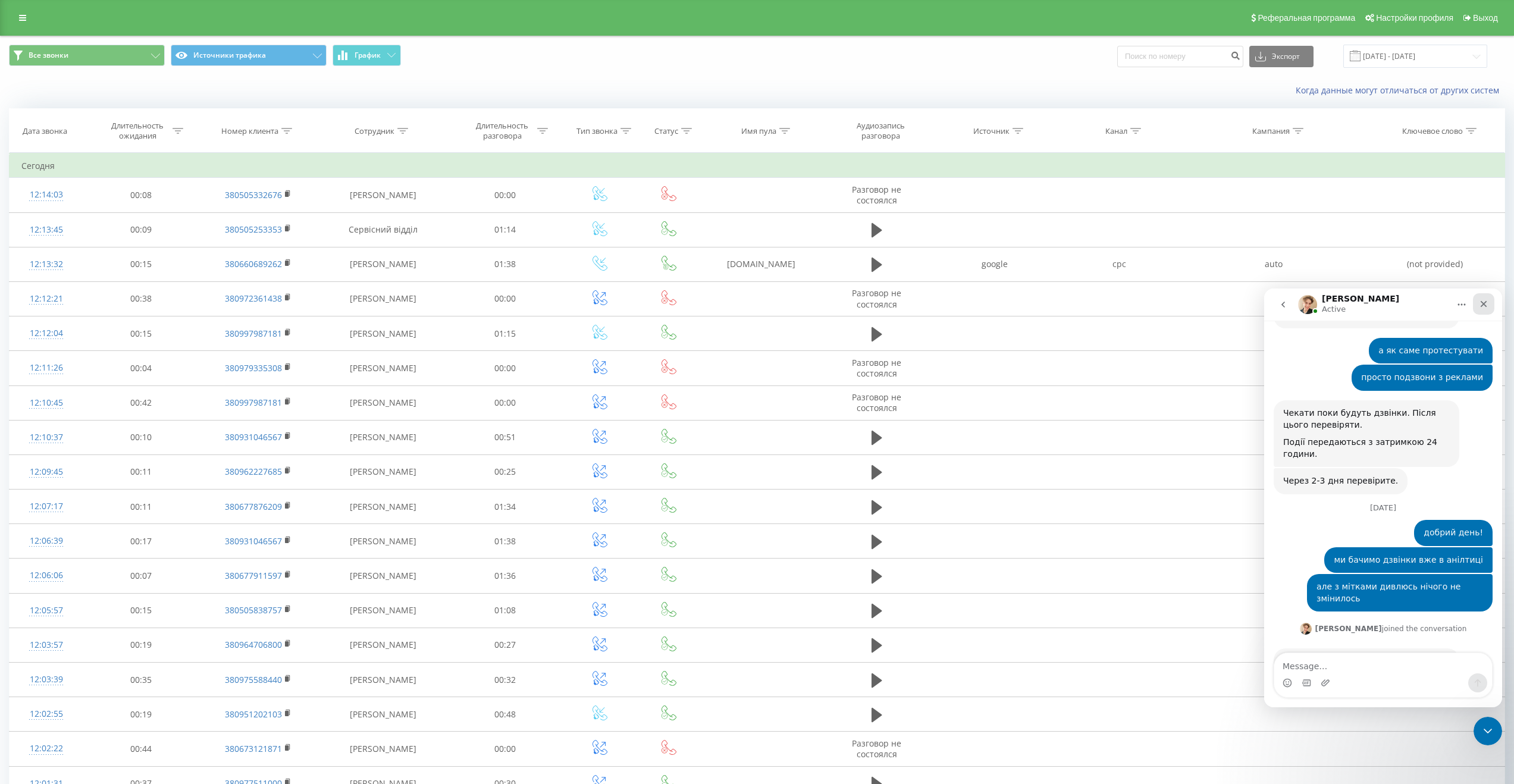
click at [1487, 305] on icon "Close" at bounding box center [1484, 303] width 9 height 9
